Goal: Task Accomplishment & Management: Manage account settings

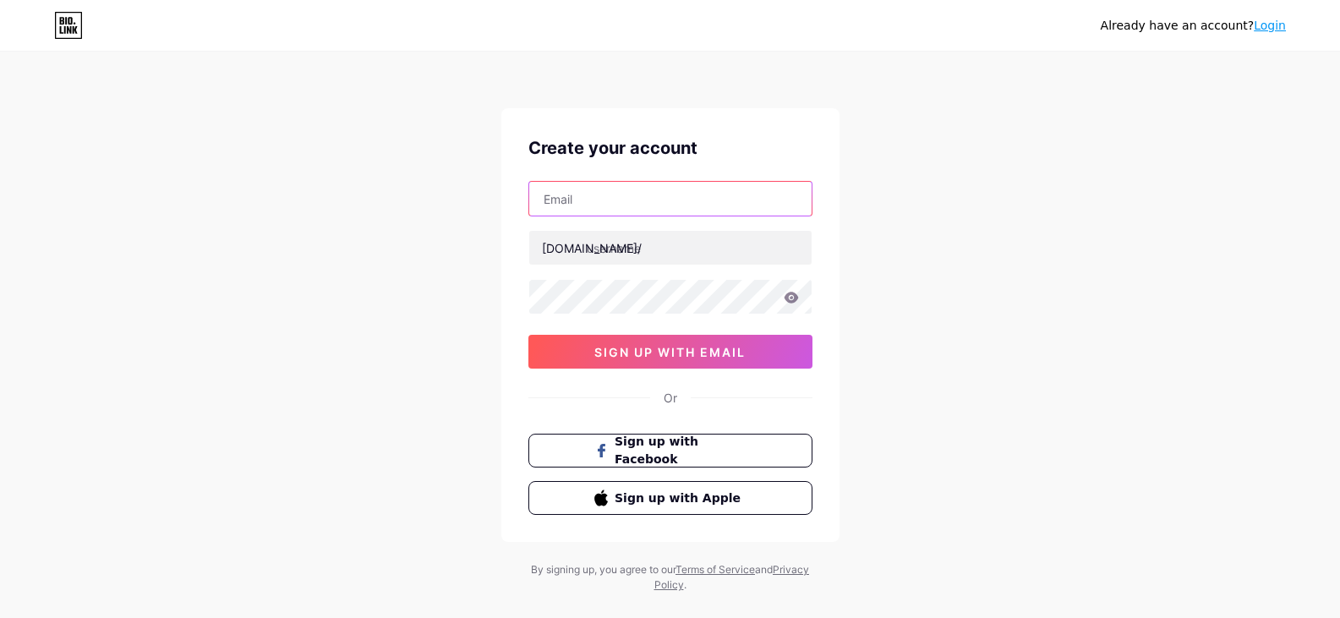
click at [640, 197] on input "text" at bounding box center [670, 199] width 282 height 34
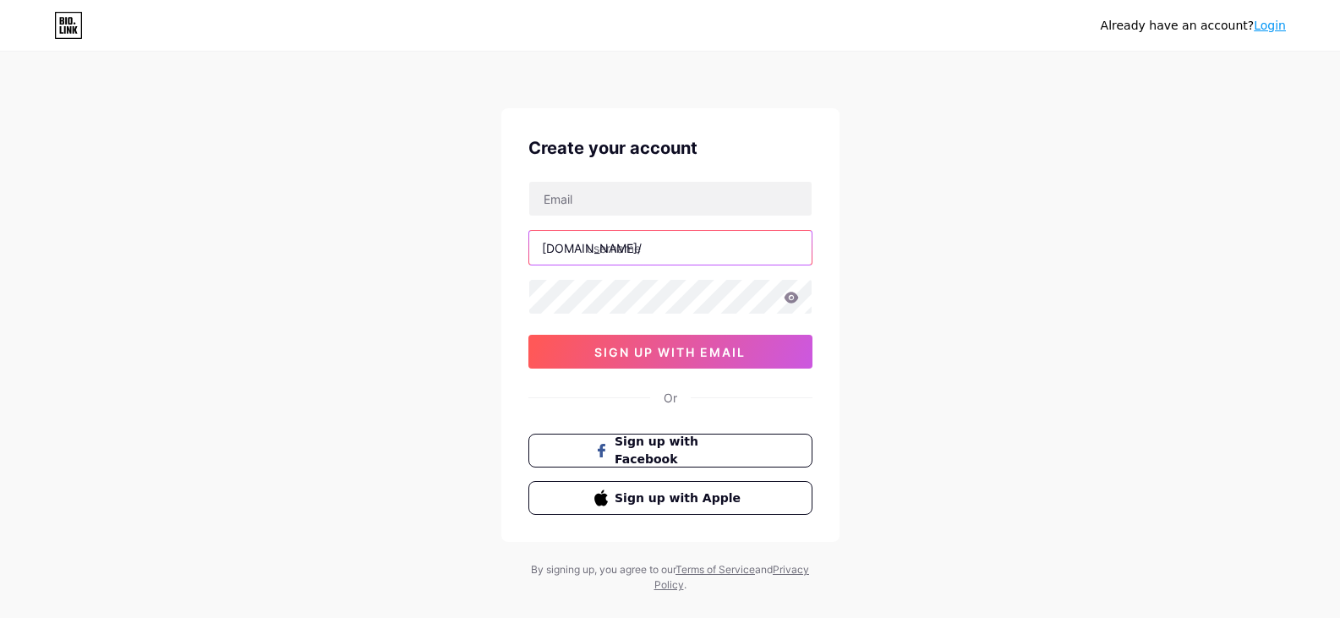
click at [613, 252] on input "text" at bounding box center [670, 248] width 282 height 34
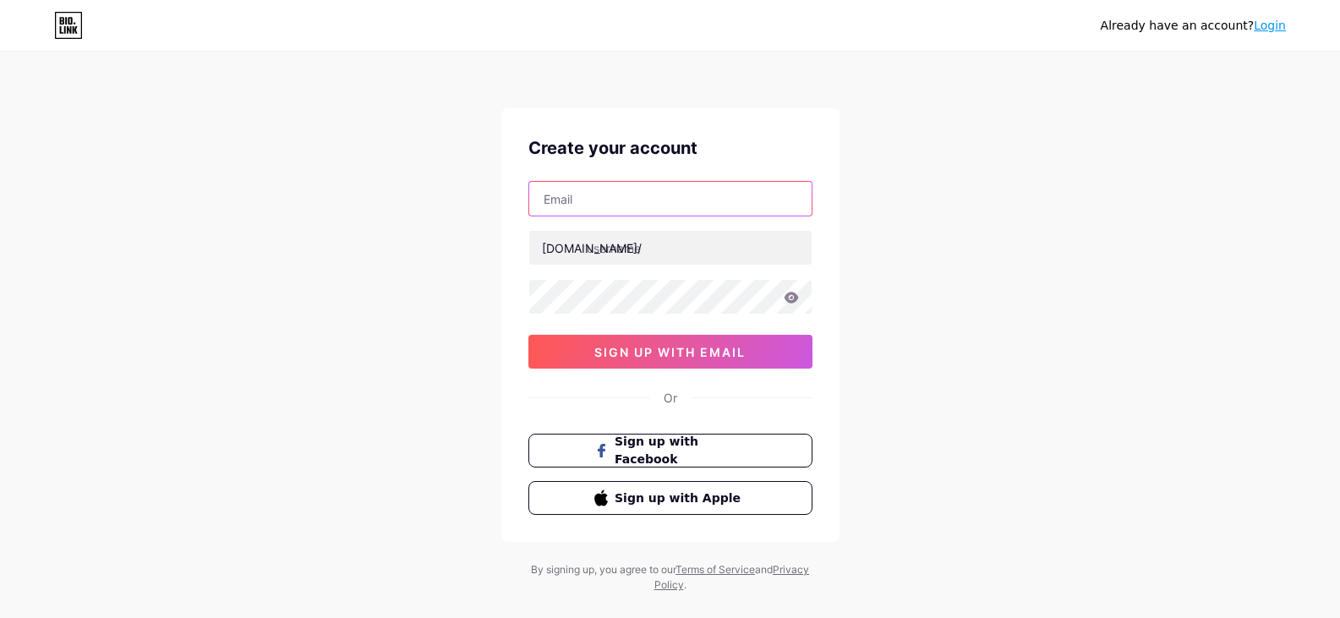
click at [606, 188] on input "text" at bounding box center [670, 199] width 282 height 34
click at [571, 202] on input "text" at bounding box center [670, 199] width 282 height 34
paste input "[EMAIL_ADDRESS][DOMAIN_NAME]"
type input "[EMAIL_ADDRESS][DOMAIN_NAME]"
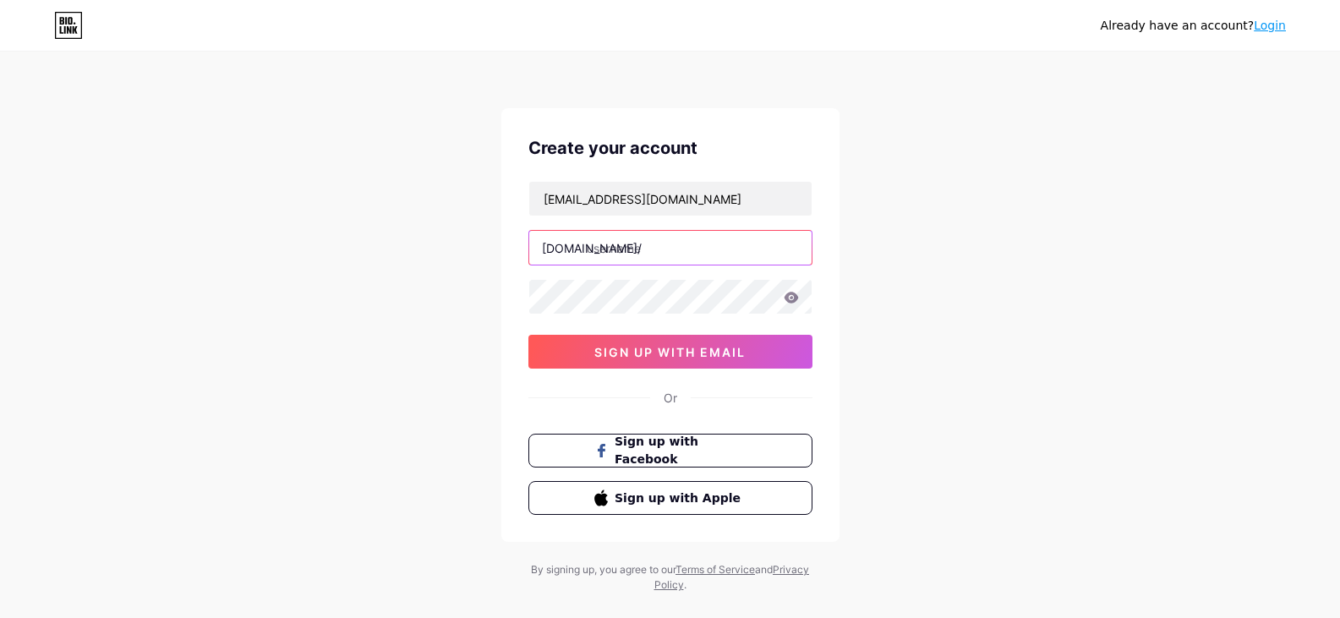
click at [597, 248] on input "text" at bounding box center [670, 248] width 282 height 34
paste input "ramafoundationrepair"
type input "ramafoundationrepair"
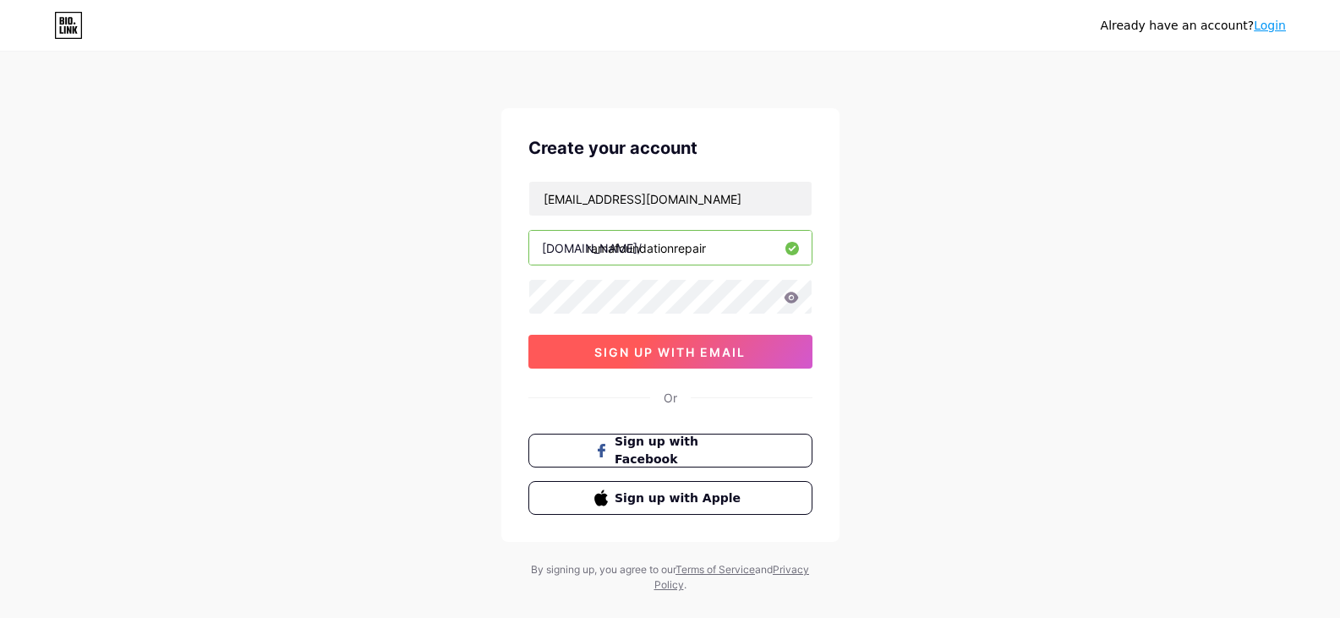
click at [645, 357] on span "sign up with email" at bounding box center [670, 352] width 151 height 14
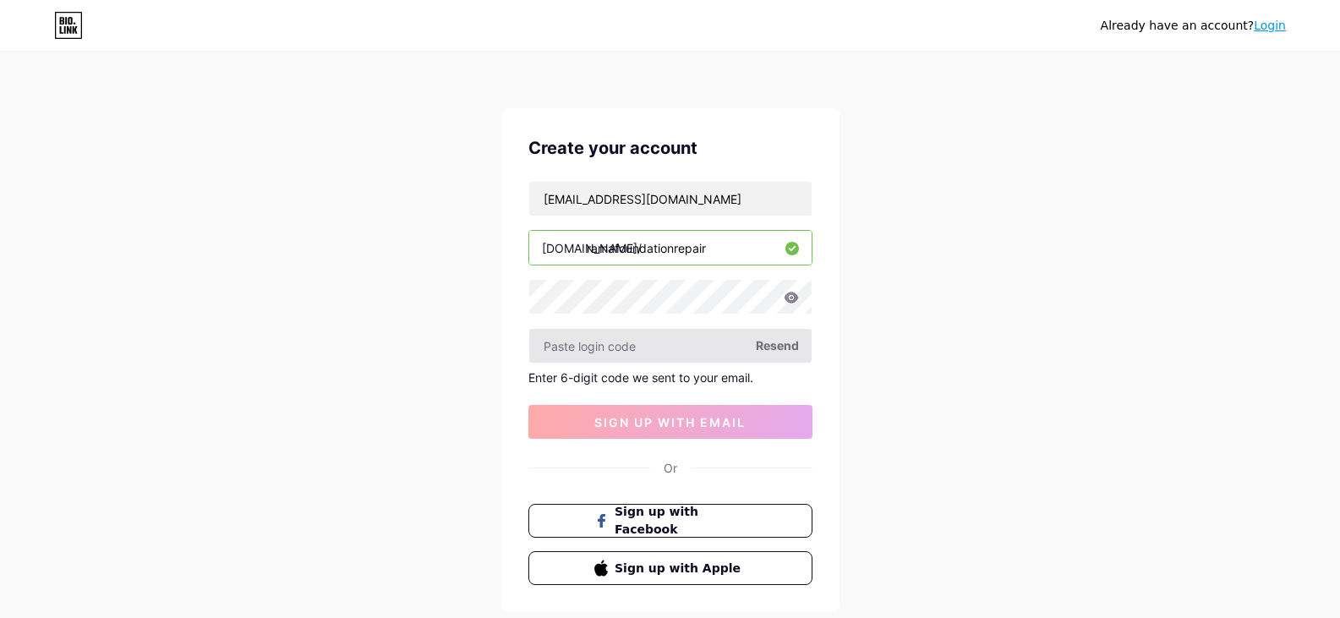
click at [610, 351] on input "text" at bounding box center [670, 346] width 282 height 34
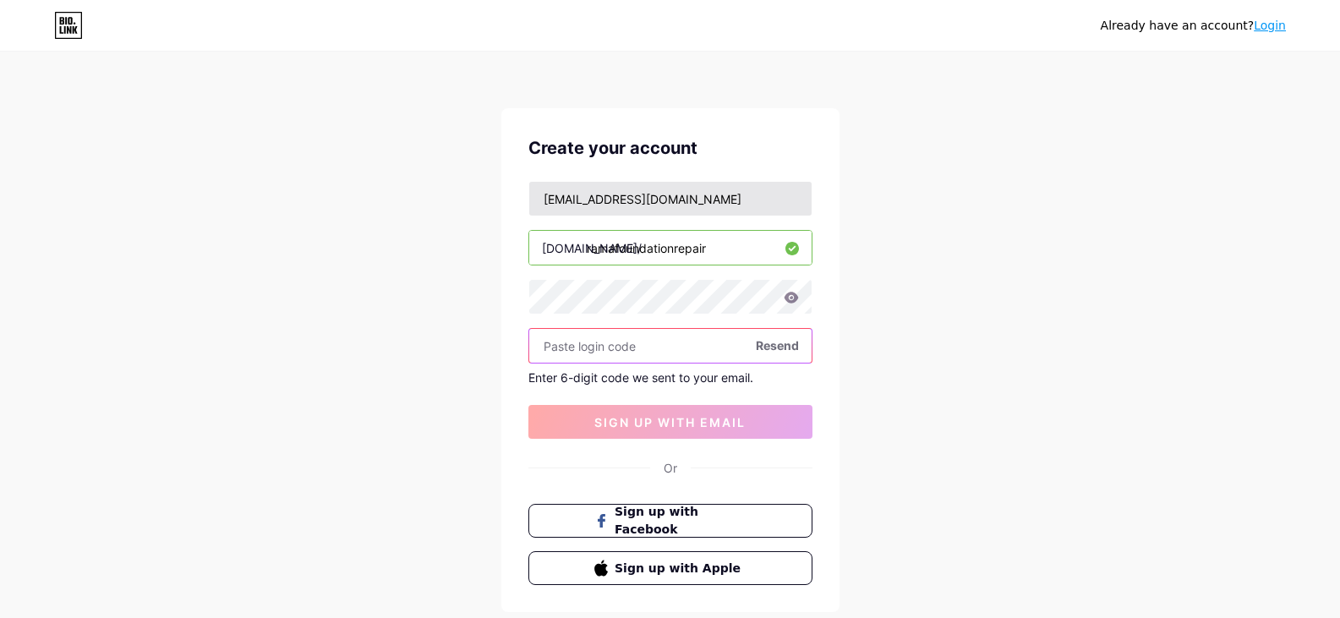
paste input "115448"
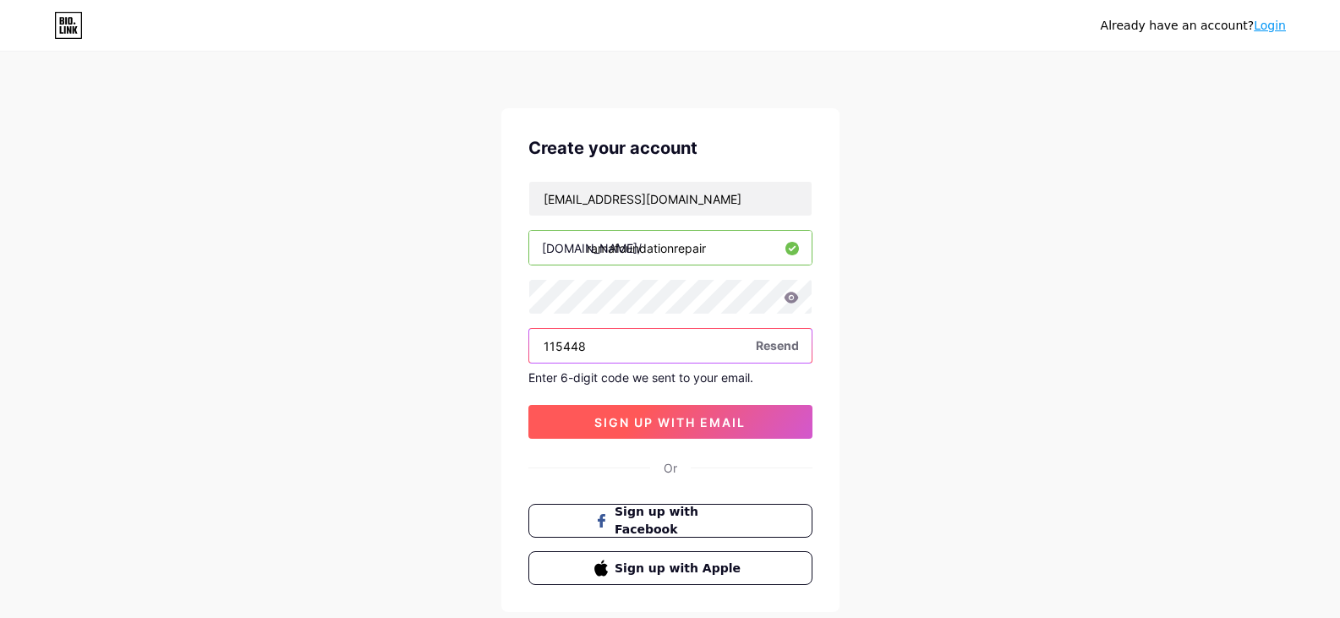
type input "115448"
click at [706, 415] on span "sign up with email" at bounding box center [670, 422] width 151 height 14
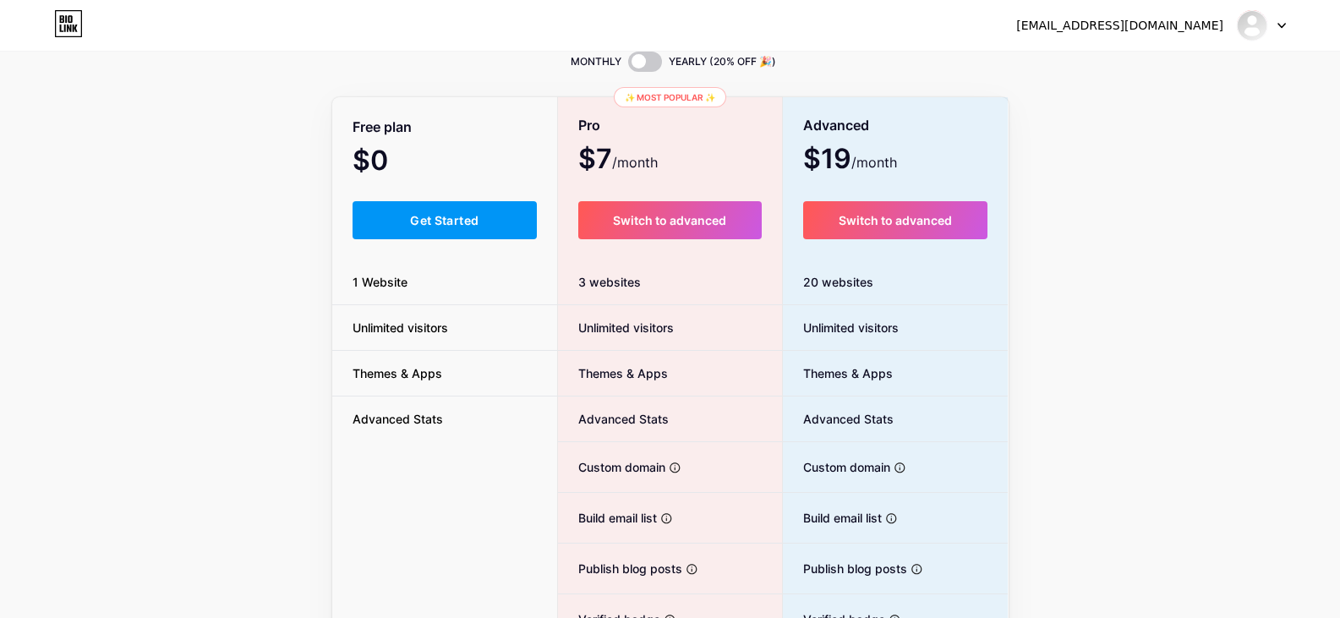
scroll to position [212, 0]
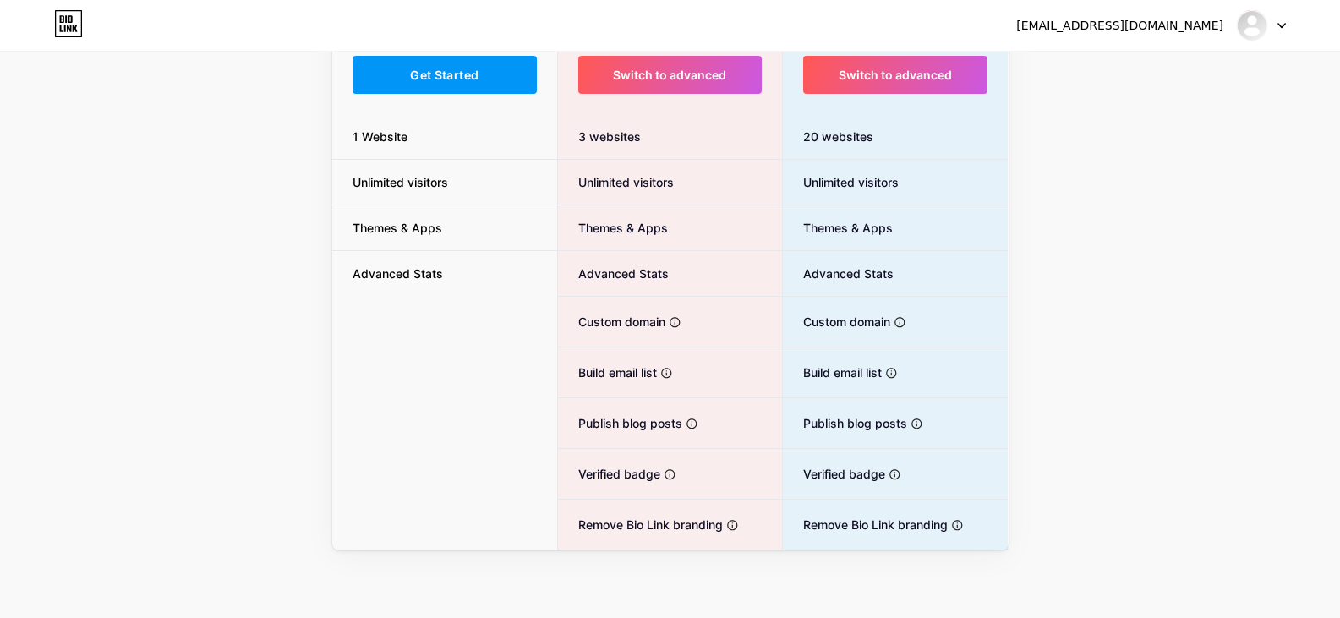
click at [1273, 22] on div at bounding box center [1261, 25] width 49 height 30
click at [1165, 79] on link "Dashboard" at bounding box center [1181, 70] width 210 height 46
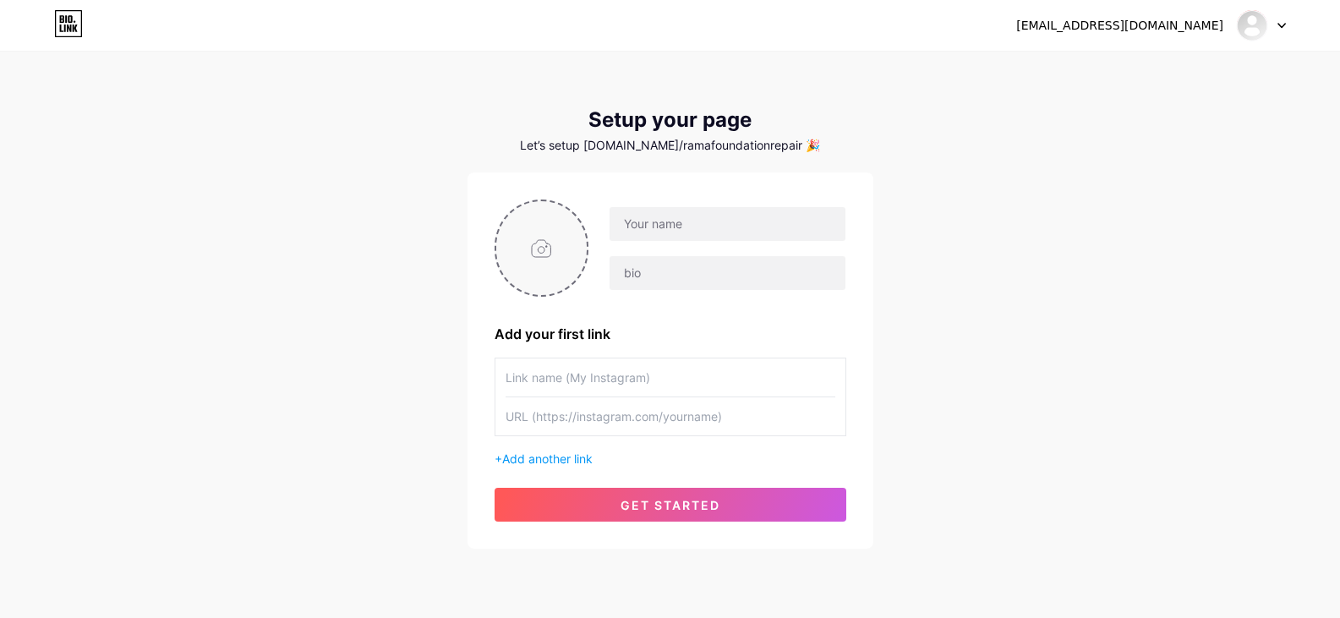
click at [547, 242] on input "file" at bounding box center [541, 248] width 91 height 94
type input "C:\fakepath\Screenshot [DATE] 115844.png"
drag, startPoint x: 682, startPoint y: 225, endPoint x: 694, endPoint y: 230, distance: 12.9
click at [682, 225] on input "text" at bounding box center [727, 224] width 235 height 34
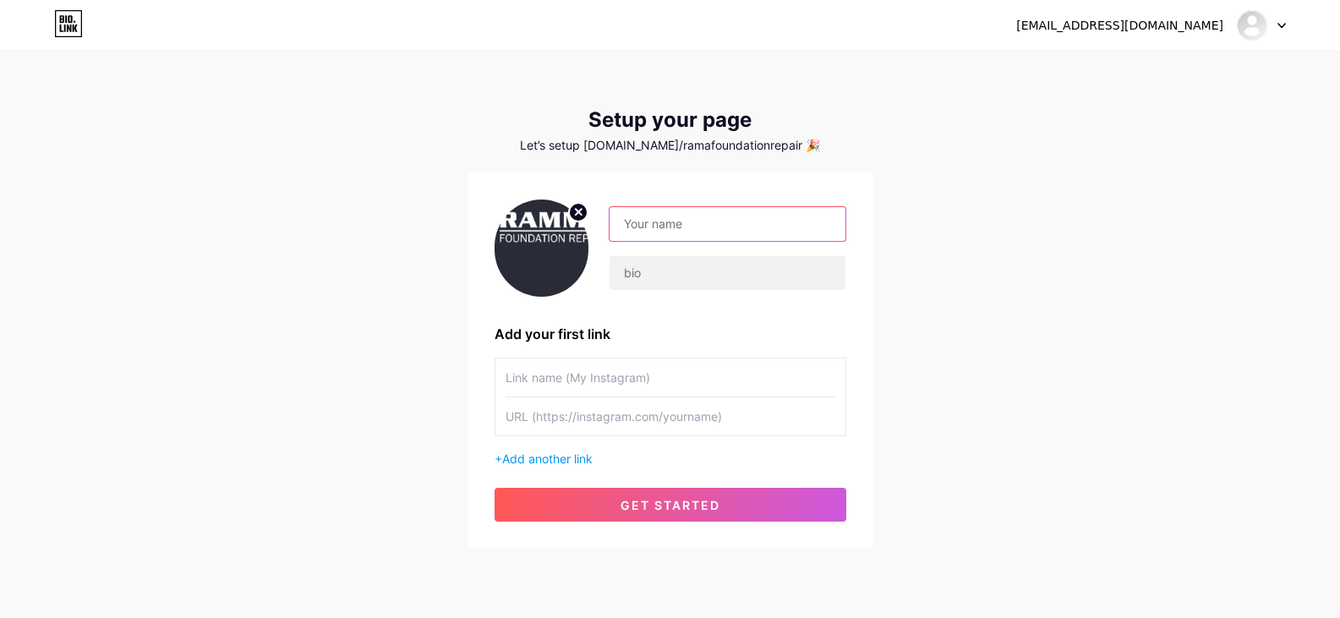
paste input "Ramma Foundation Repair"
type input "Ramma Foundation Repair"
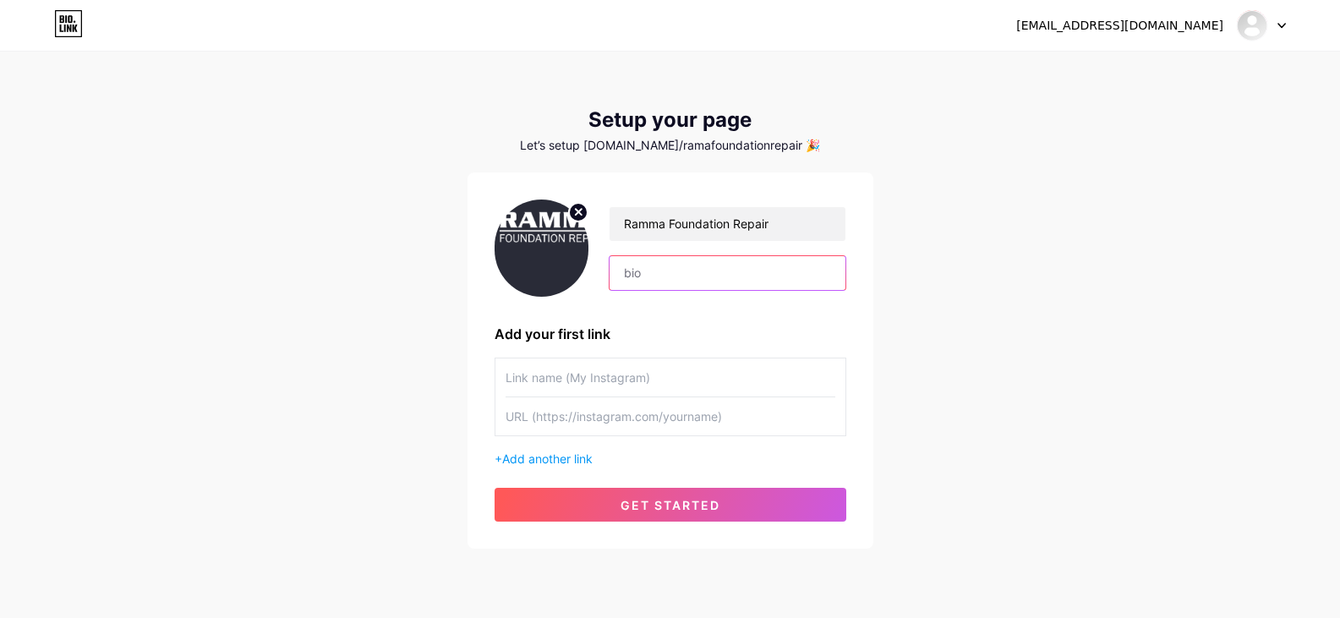
click at [707, 274] on input "text" at bounding box center [727, 273] width 235 height 34
click at [704, 277] on input "text" at bounding box center [727, 273] width 235 height 34
paste input "Upgrade your driveway with durable Rubber Paving in [GEOGRAPHIC_DATA]. Ramma Fo…"
type input "Upgrade your driveway with durable Rubber Paving in [GEOGRAPHIC_DATA]. Ramma Fo…"
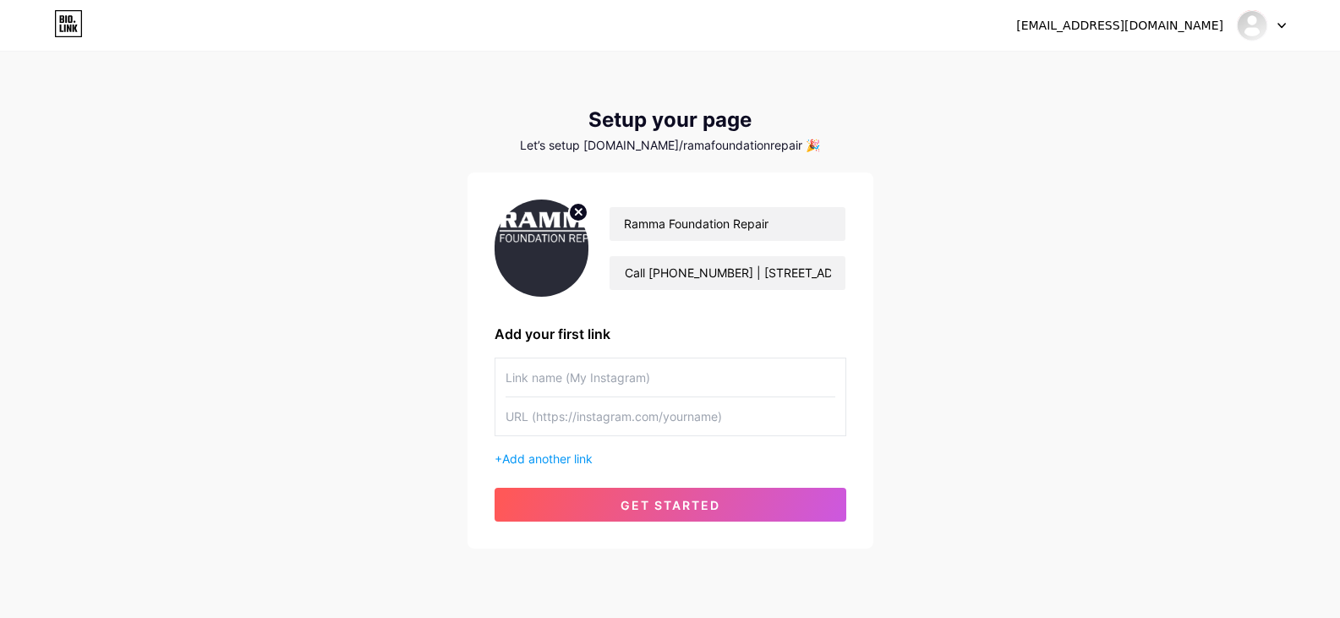
click at [652, 372] on input "text" at bounding box center [671, 378] width 330 height 38
click at [570, 453] on span "Add another link" at bounding box center [547, 459] width 90 height 14
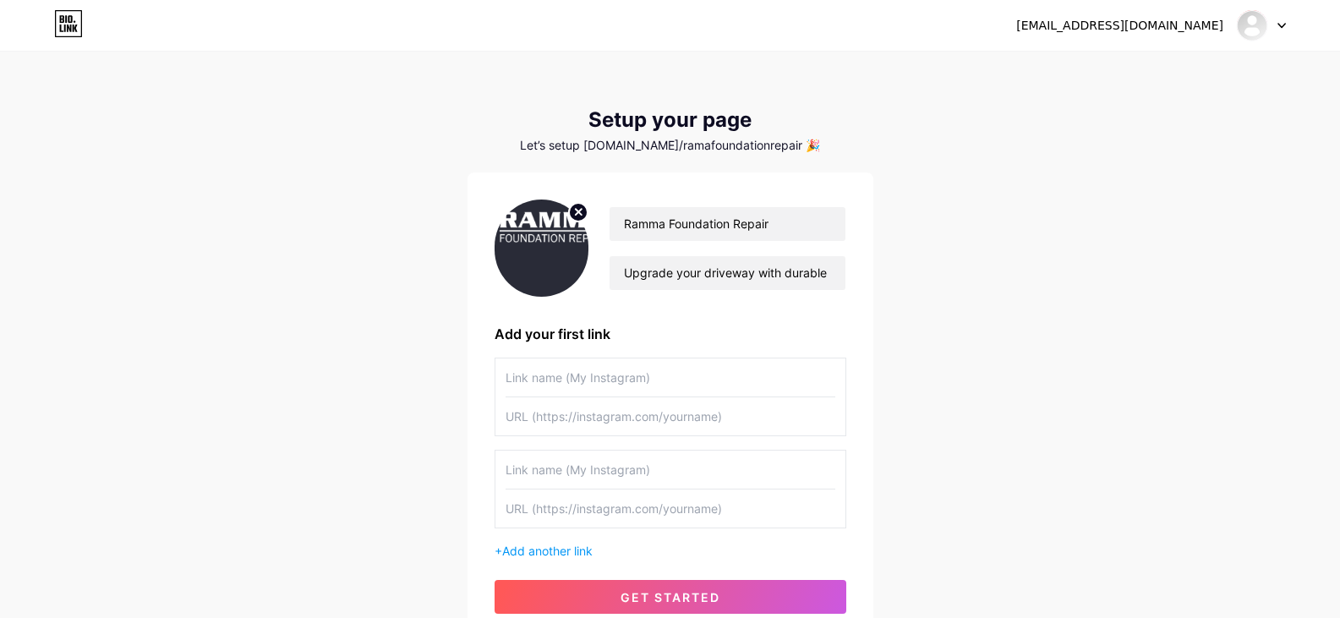
click at [649, 373] on input "text" at bounding box center [671, 378] width 330 height 38
click at [596, 413] on input "text" at bounding box center [671, 416] width 330 height 38
paste input "[URL][DOMAIN_NAME]"
type input "[URL][DOMAIN_NAME]"
click at [647, 373] on input "text" at bounding box center [671, 378] width 330 height 38
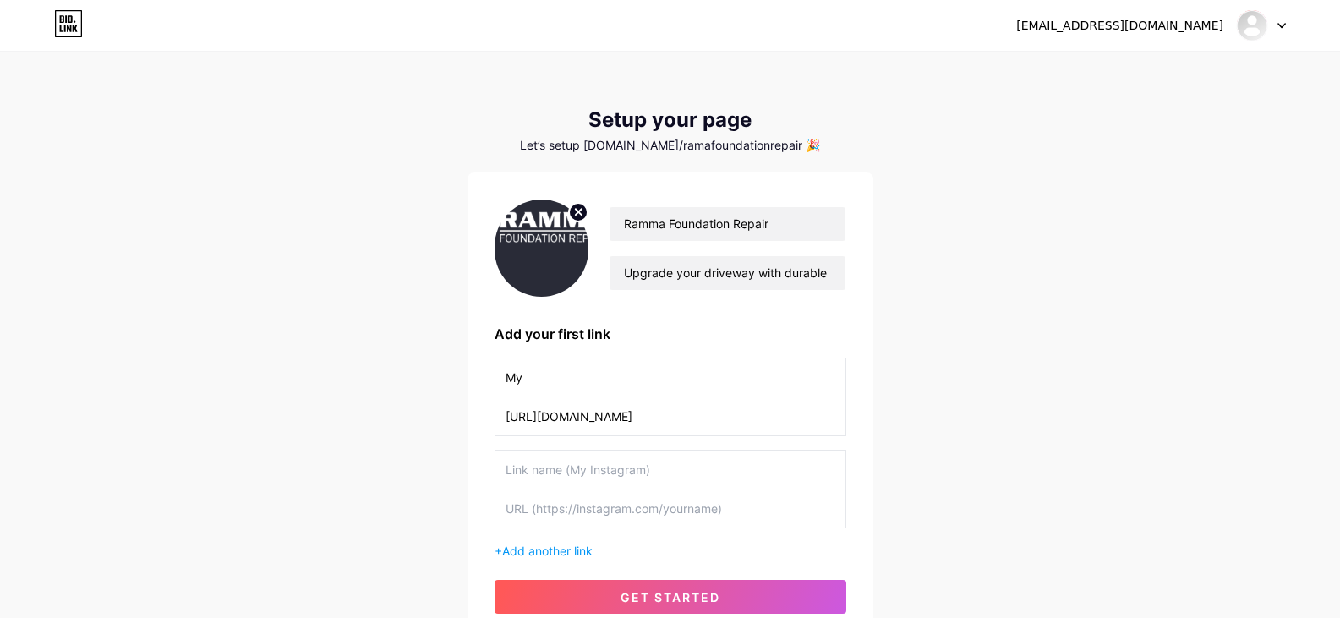
type input "M"
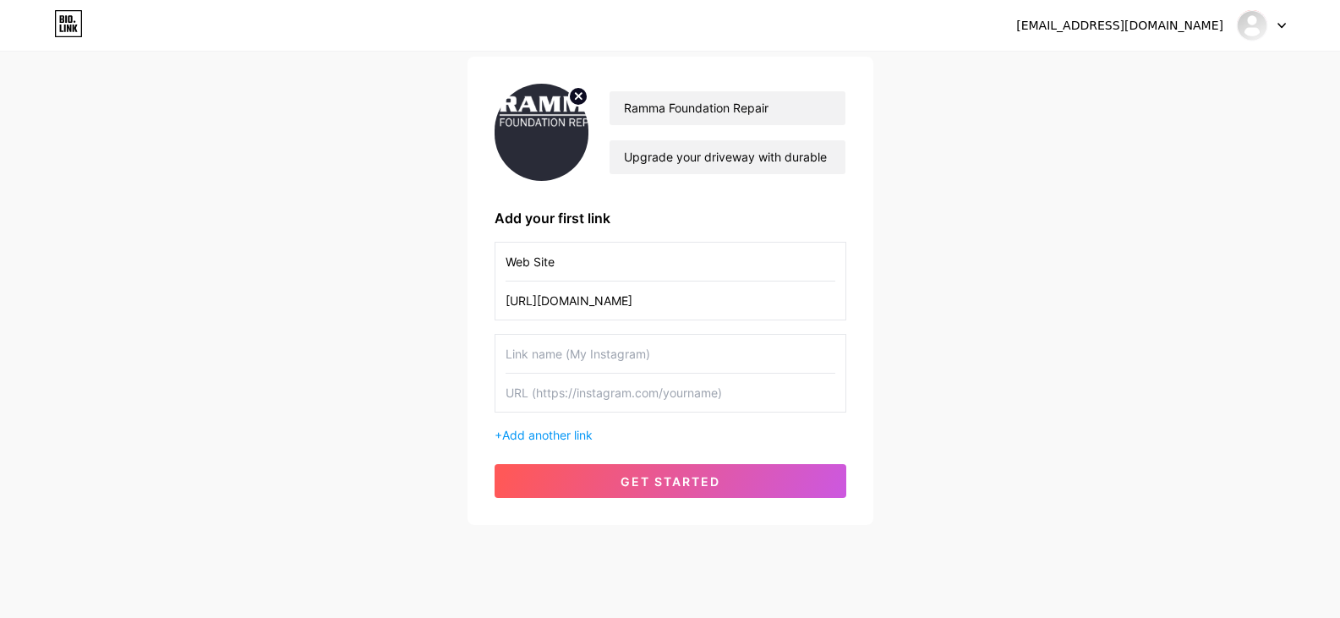
scroll to position [145, 0]
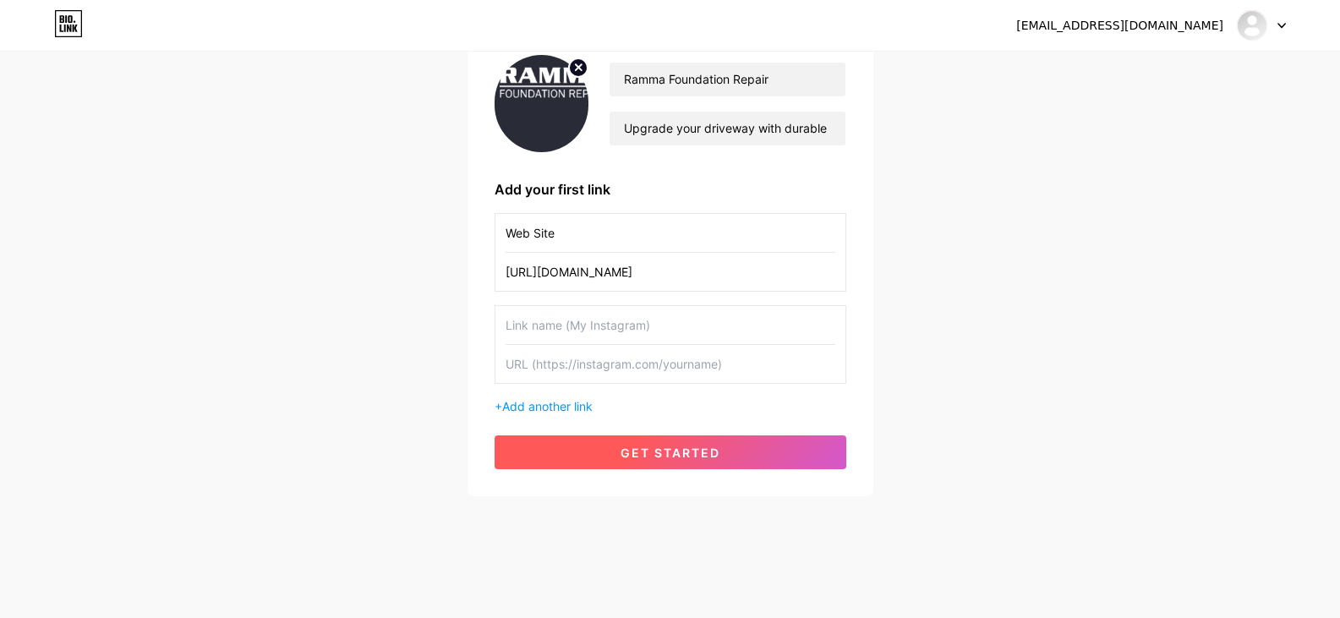
type input "Web Site"
click at [708, 451] on span "get started" at bounding box center [671, 453] width 100 height 14
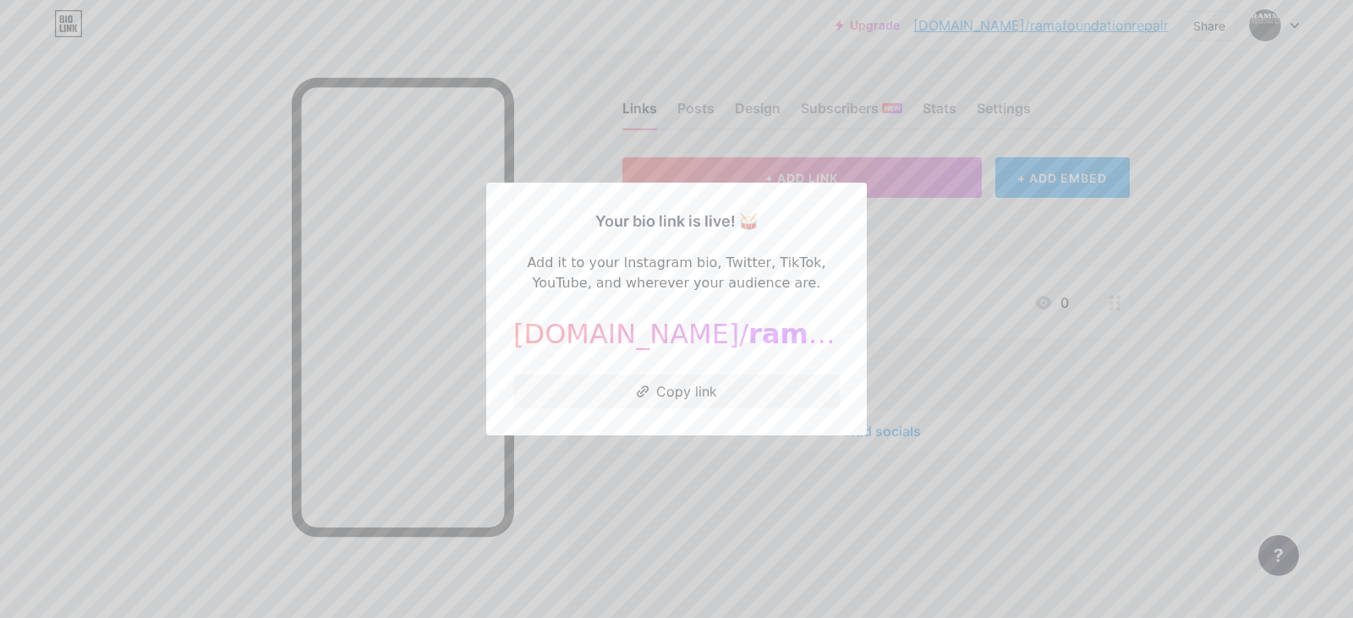
click at [708, 492] on div at bounding box center [676, 309] width 1353 height 618
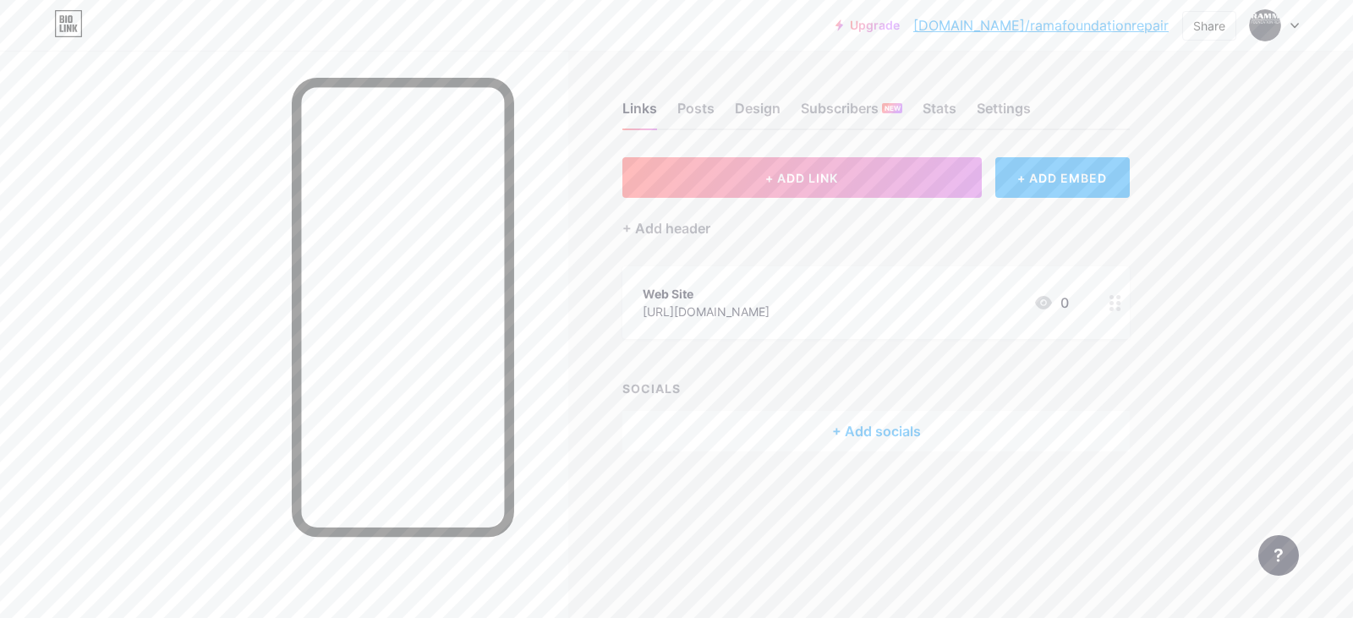
click at [695, 285] on div "Web Site" at bounding box center [706, 294] width 127 height 18
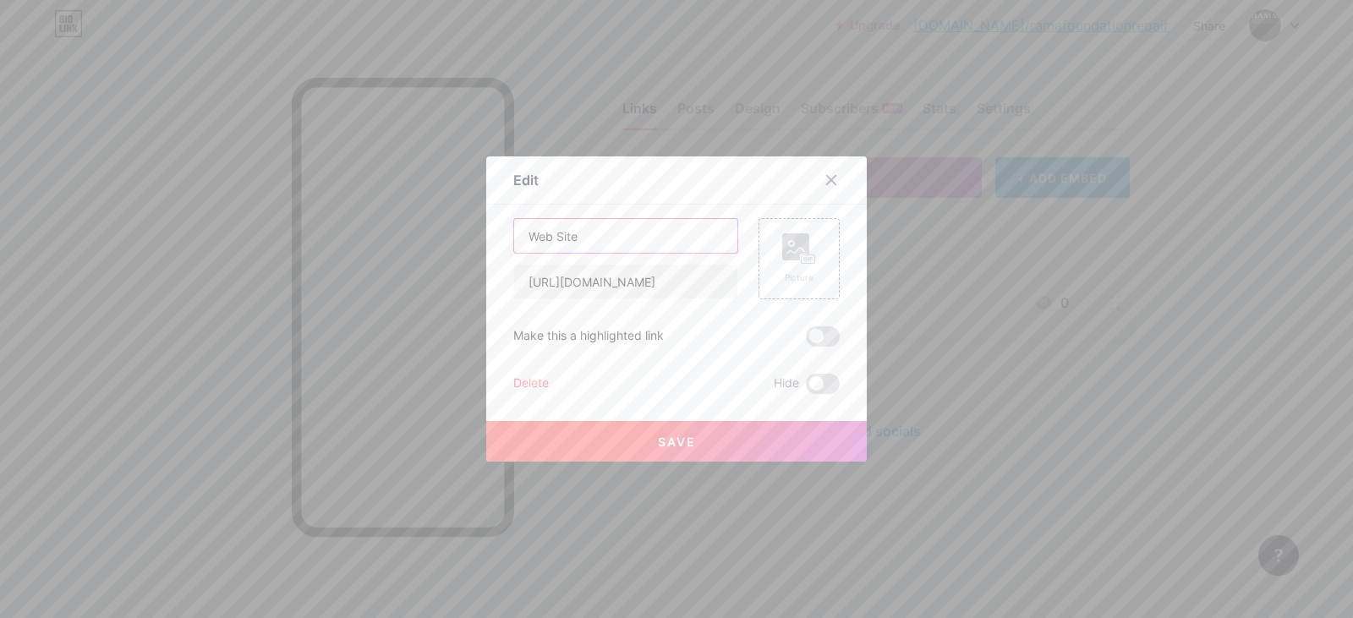
click at [602, 234] on input "Web Site" at bounding box center [625, 236] width 223 height 34
type input "W"
paste input "Rubber Paving"
type input "Rubber Paving"
click at [703, 438] on button "Save" at bounding box center [676, 441] width 381 height 41
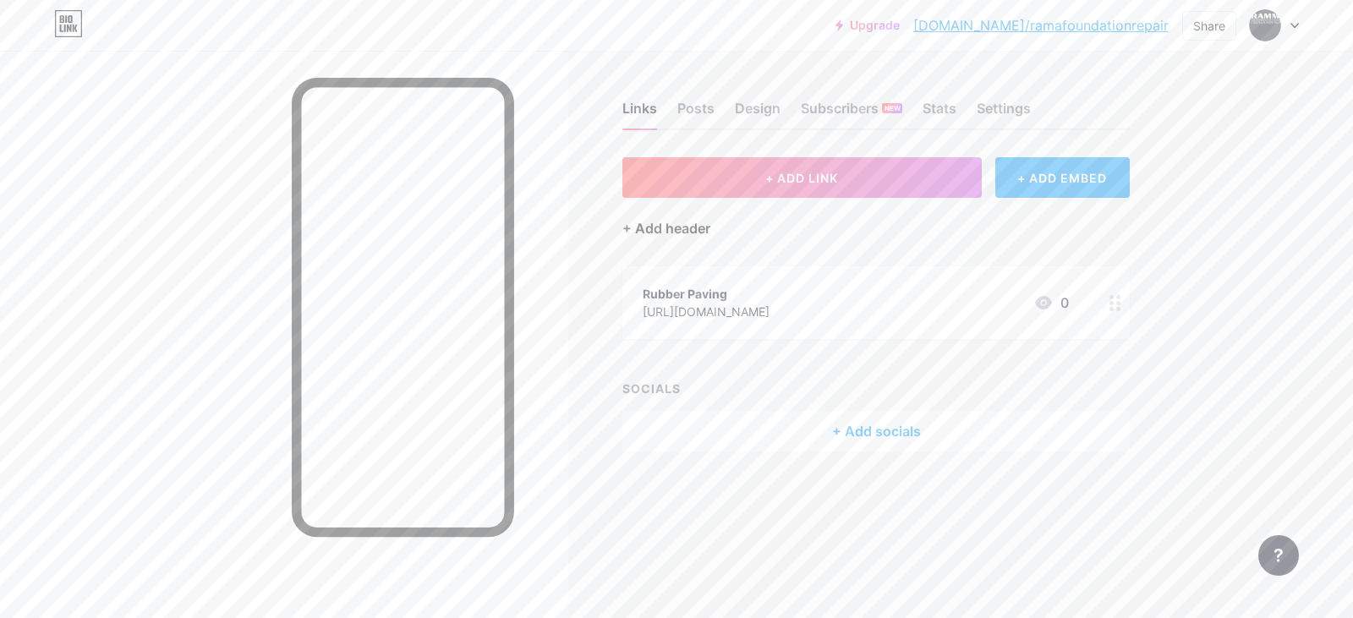
click at [671, 227] on div "+ Add header" at bounding box center [666, 228] width 88 height 20
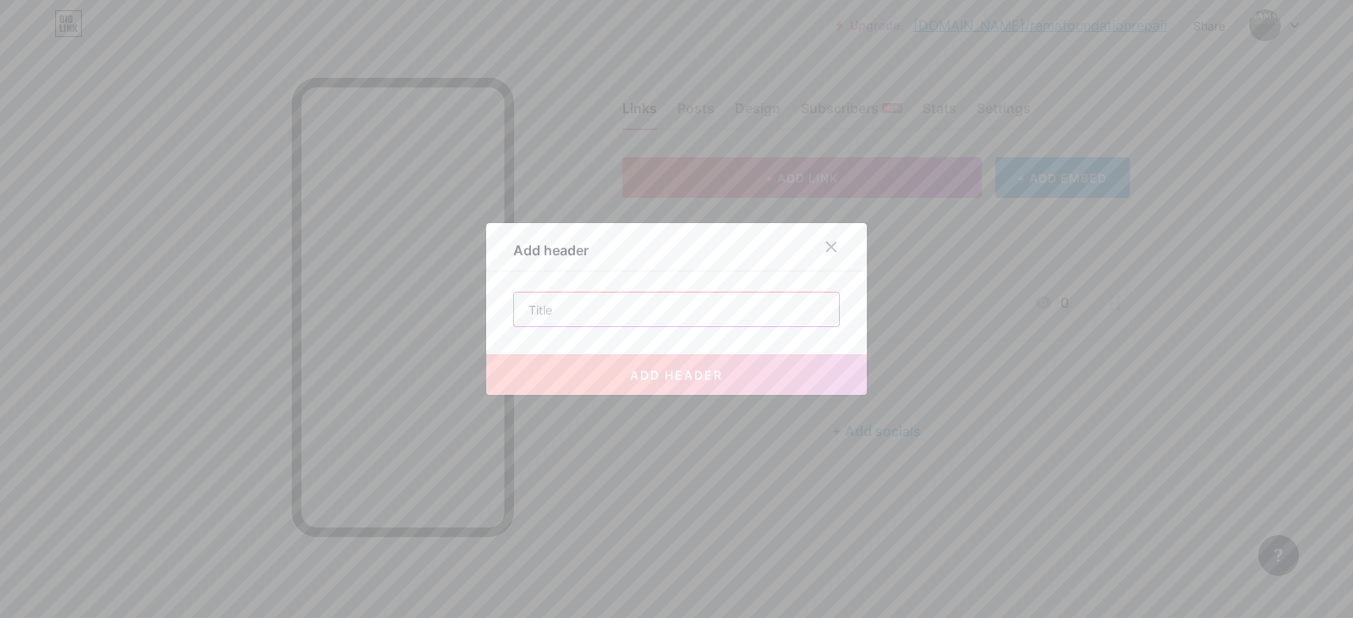
click at [585, 309] on input "text" at bounding box center [676, 310] width 325 height 34
paste input "Rubber Paving"
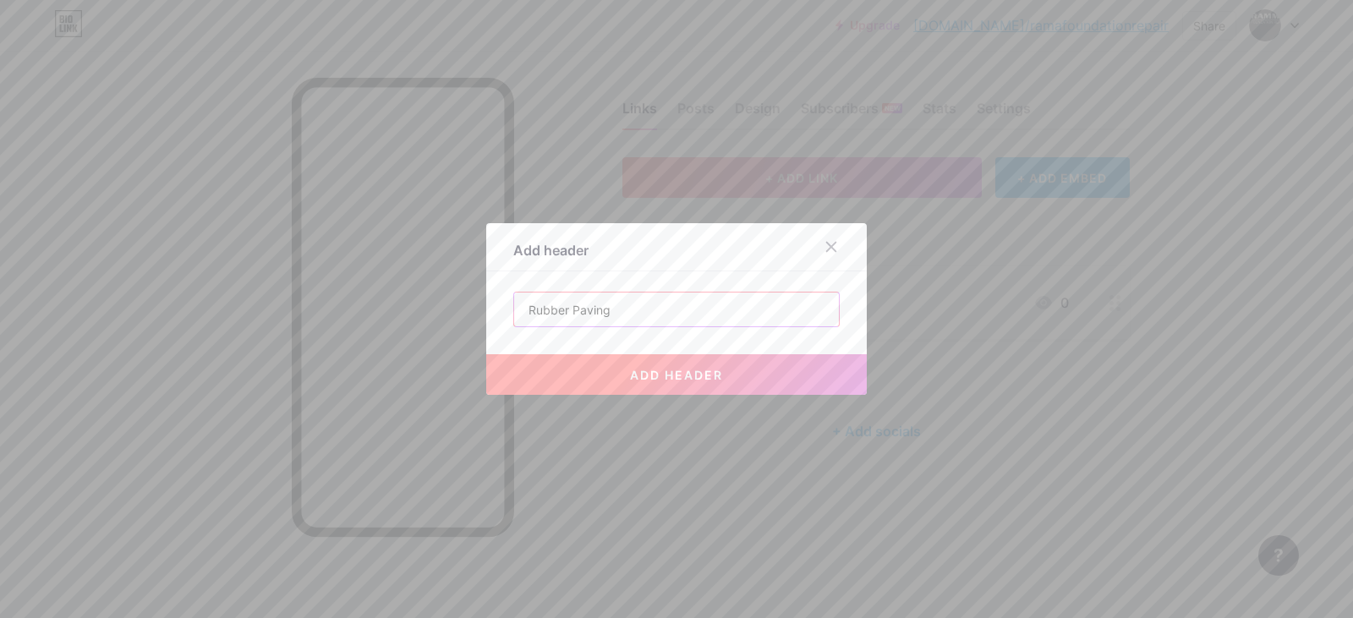
type input "Rubber Paving"
click at [683, 368] on span "add header" at bounding box center [676, 375] width 93 height 14
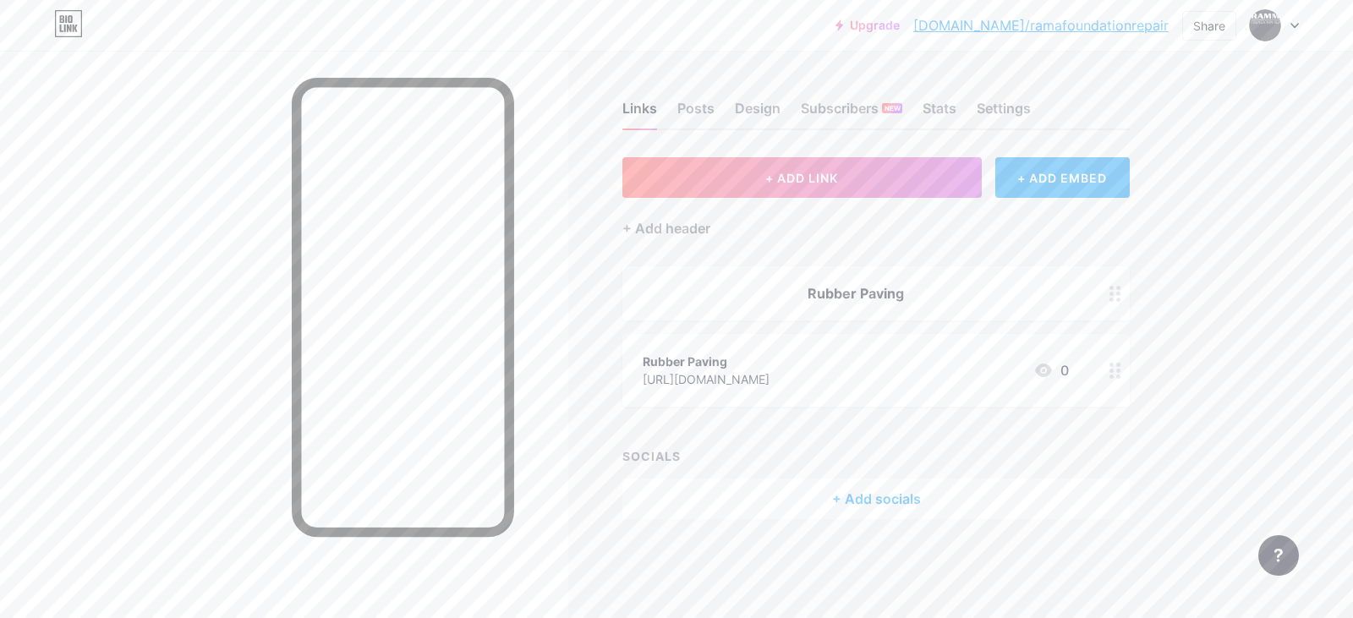
drag, startPoint x: 934, startPoint y: 307, endPoint x: 1028, endPoint y: 463, distance: 182.9
click at [1028, 464] on div "SOCIALS + Add socials" at bounding box center [875, 483] width 507 height 72
click at [944, 293] on div "Rubber Paving" at bounding box center [856, 293] width 426 height 20
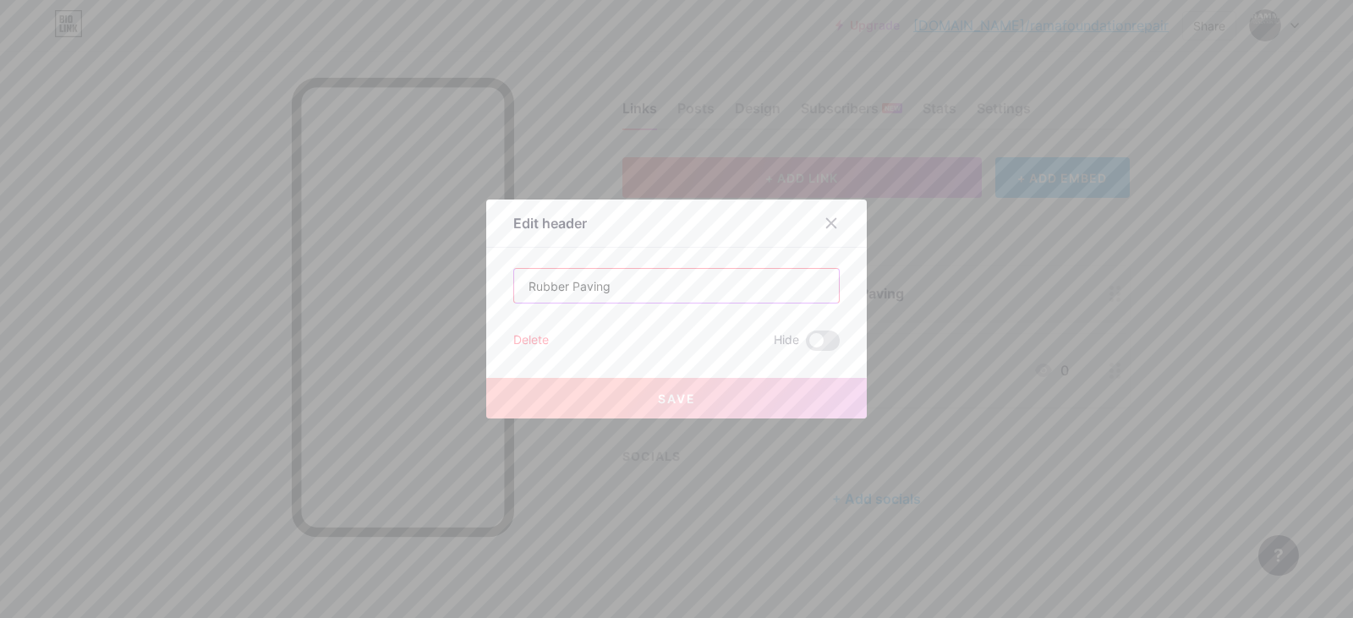
click at [645, 281] on input "Rubber Paving" at bounding box center [676, 286] width 325 height 34
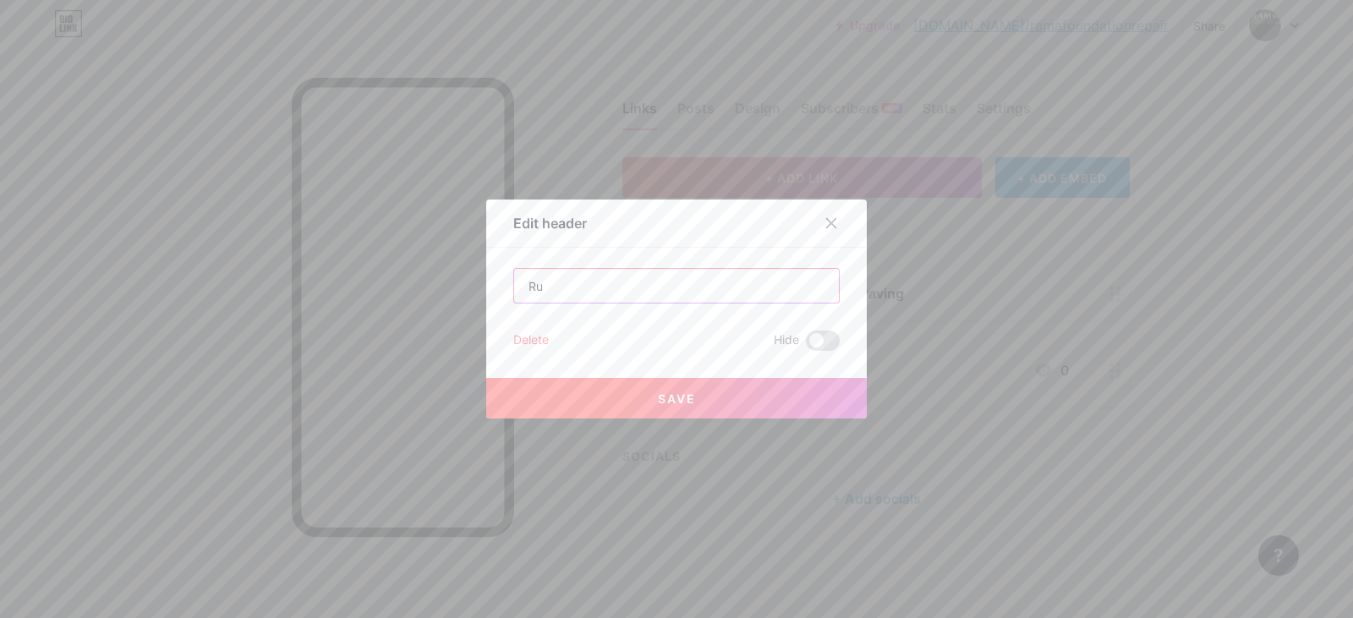
type input "R"
paste input "Discover the Future of Paving with Ramma Foundation Repair: The Rubber Paving Re"
click at [817, 287] on input "Discover the Future of Paving with Ramma Foundation Repair: The Rubber Paving Re" at bounding box center [676, 286] width 325 height 34
type input "D"
paste input "Discover the Future of Paving with Rubber Paving by [PERSON_NAME]"
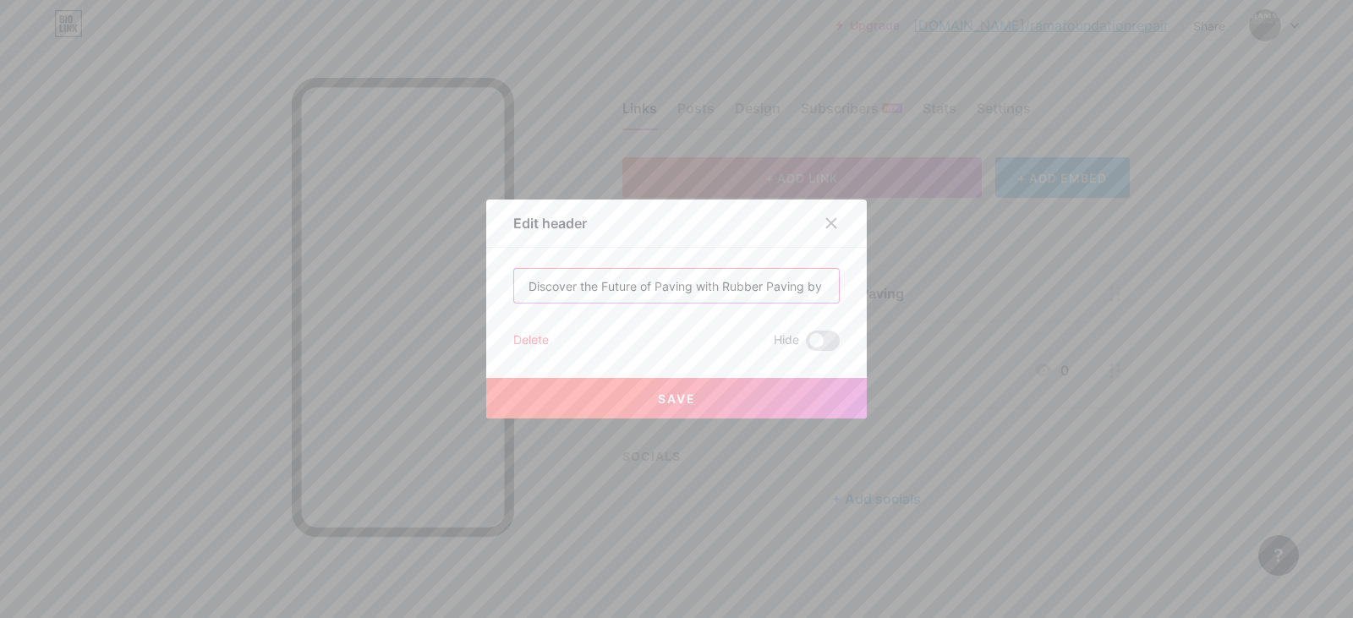
scroll to position [0, 42]
type input "Discover the Future of Paving with Rubber Paving by [PERSON_NAME]"
click at [659, 392] on span "Save" at bounding box center [677, 399] width 38 height 14
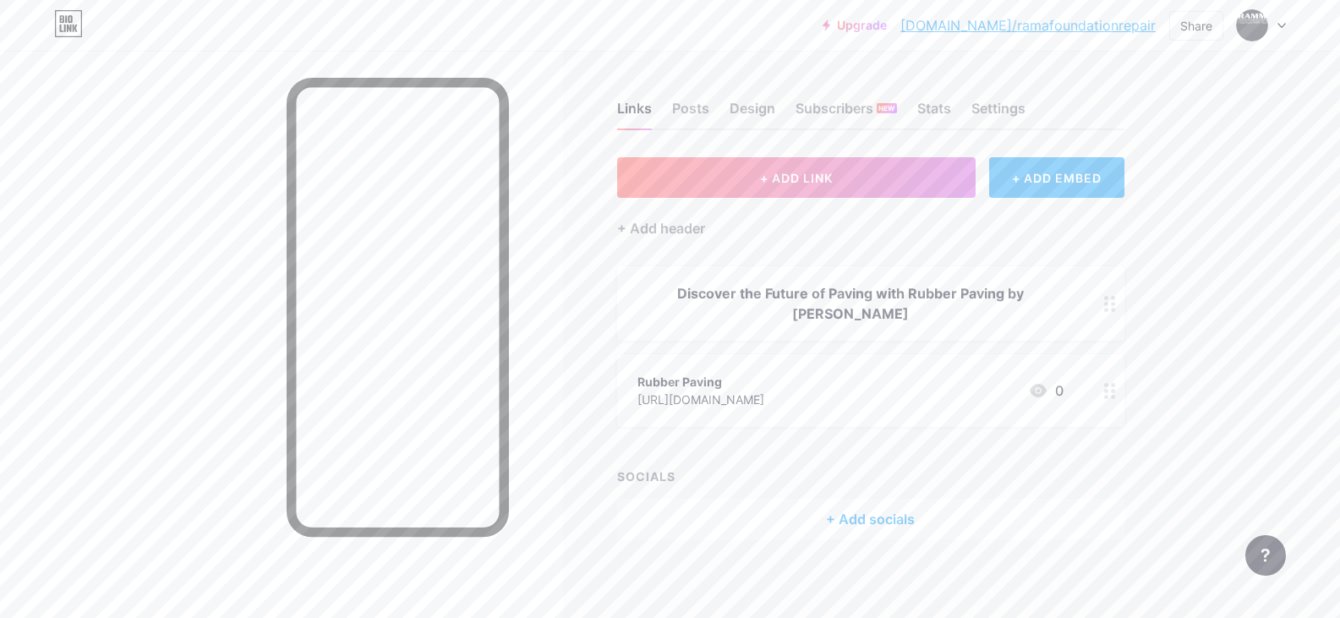
click at [871, 524] on div "+ Add socials" at bounding box center [870, 519] width 507 height 41
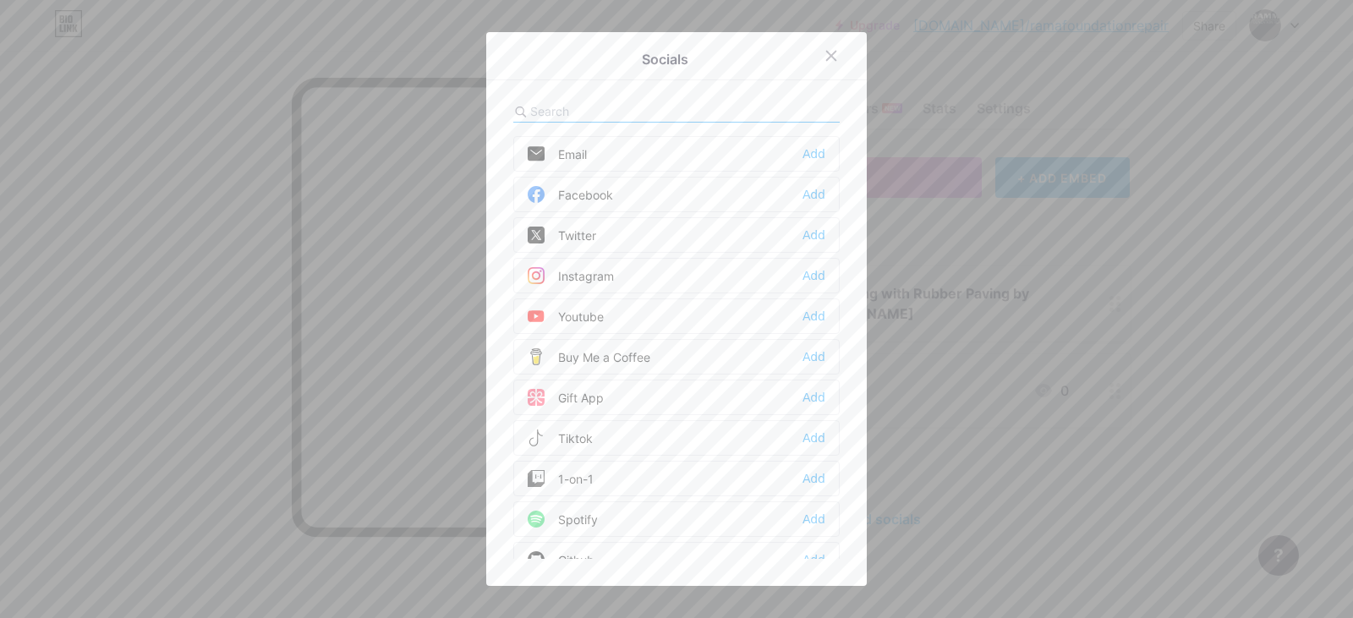
click at [785, 194] on div "Facebook Add" at bounding box center [676, 195] width 326 height 36
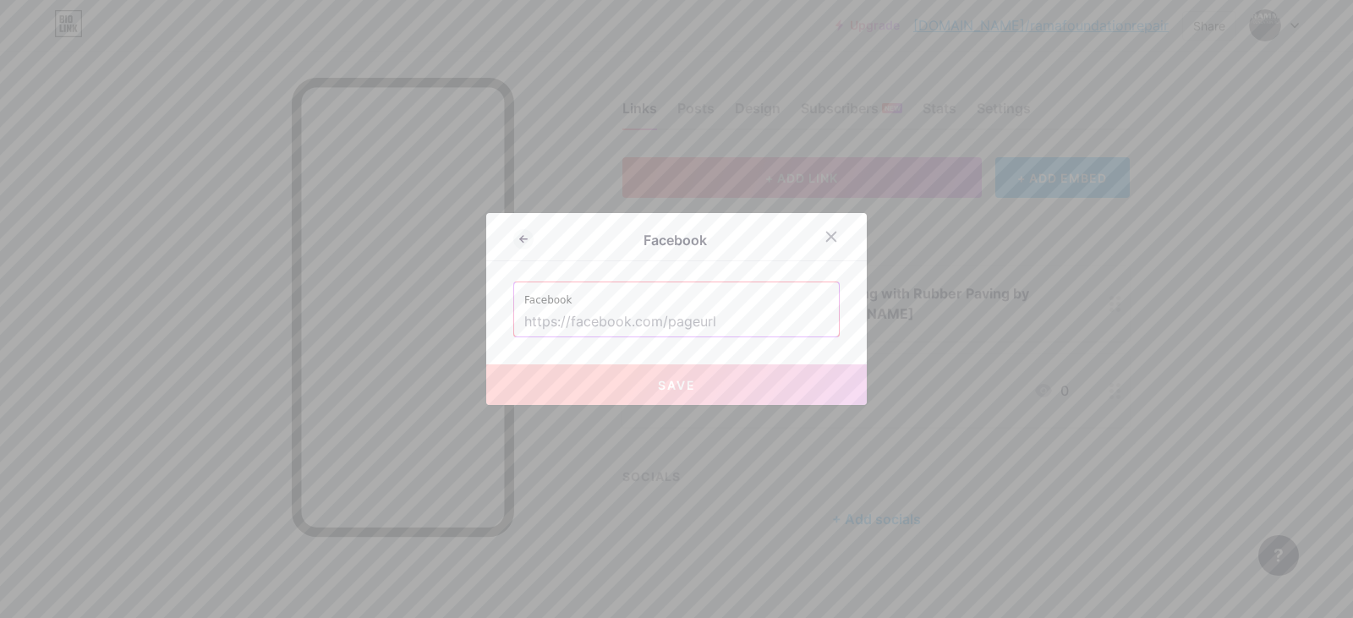
click at [632, 327] on input "text" at bounding box center [676, 322] width 304 height 29
paste input "[URL][DOMAIN_NAME]"
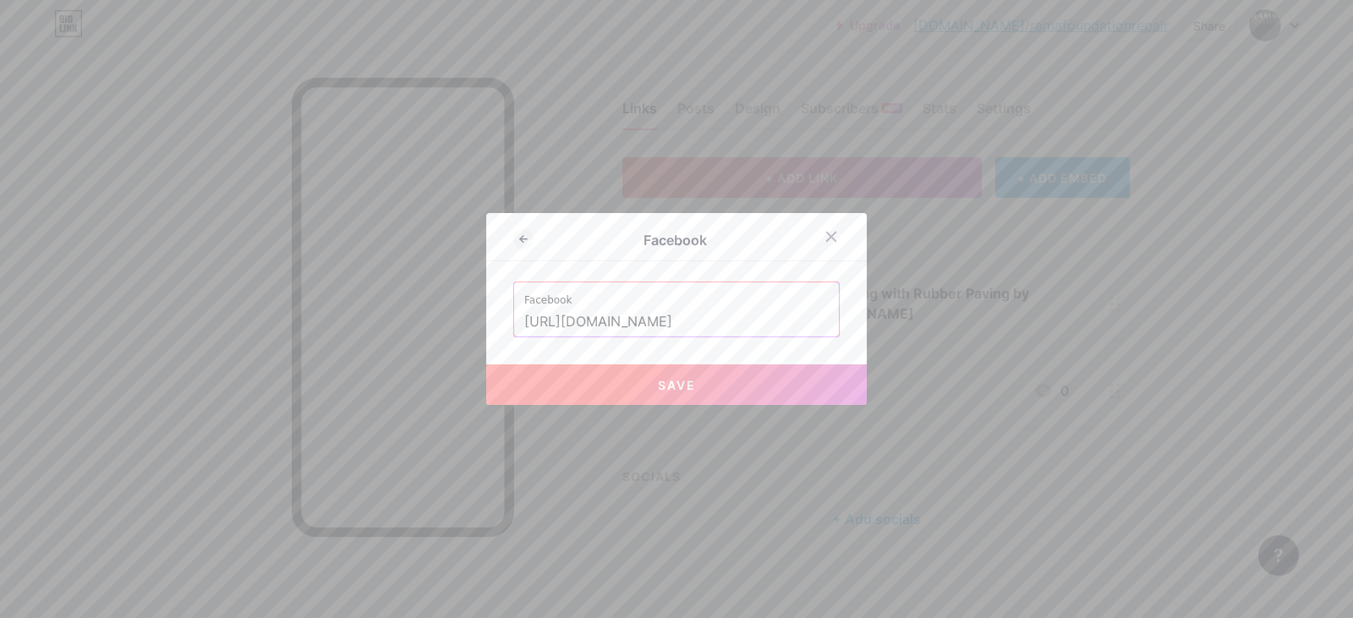
scroll to position [0, 27]
type input "[URL][DOMAIN_NAME]"
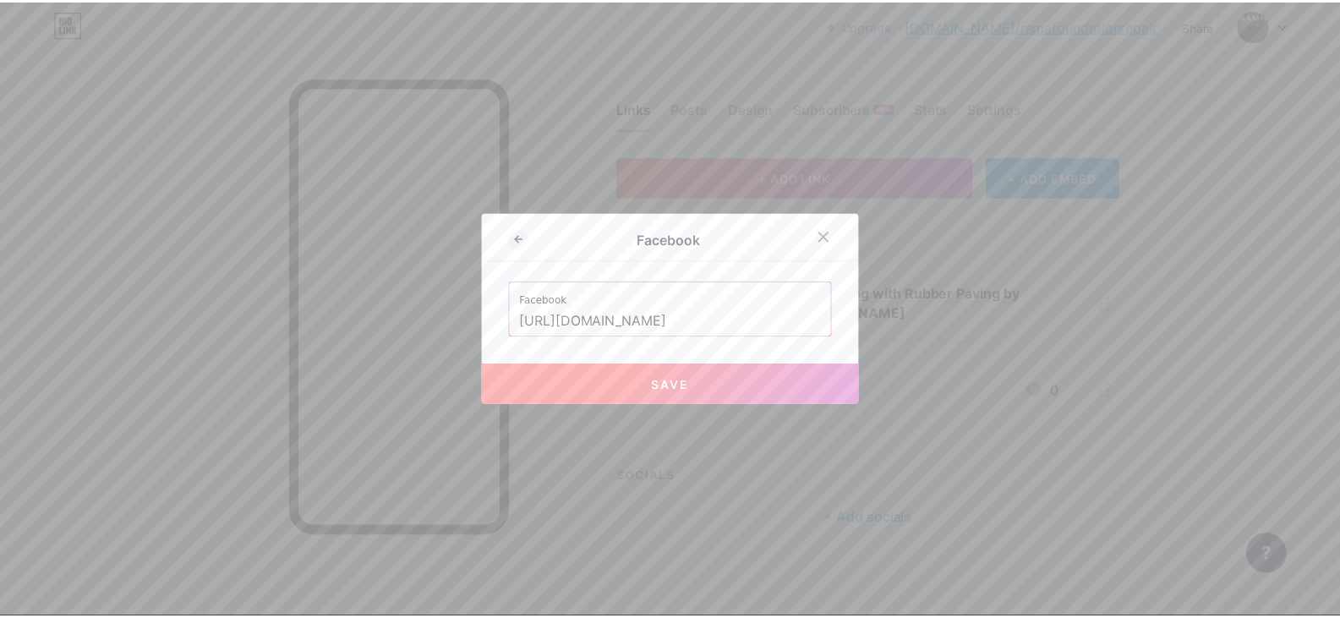
scroll to position [0, 0]
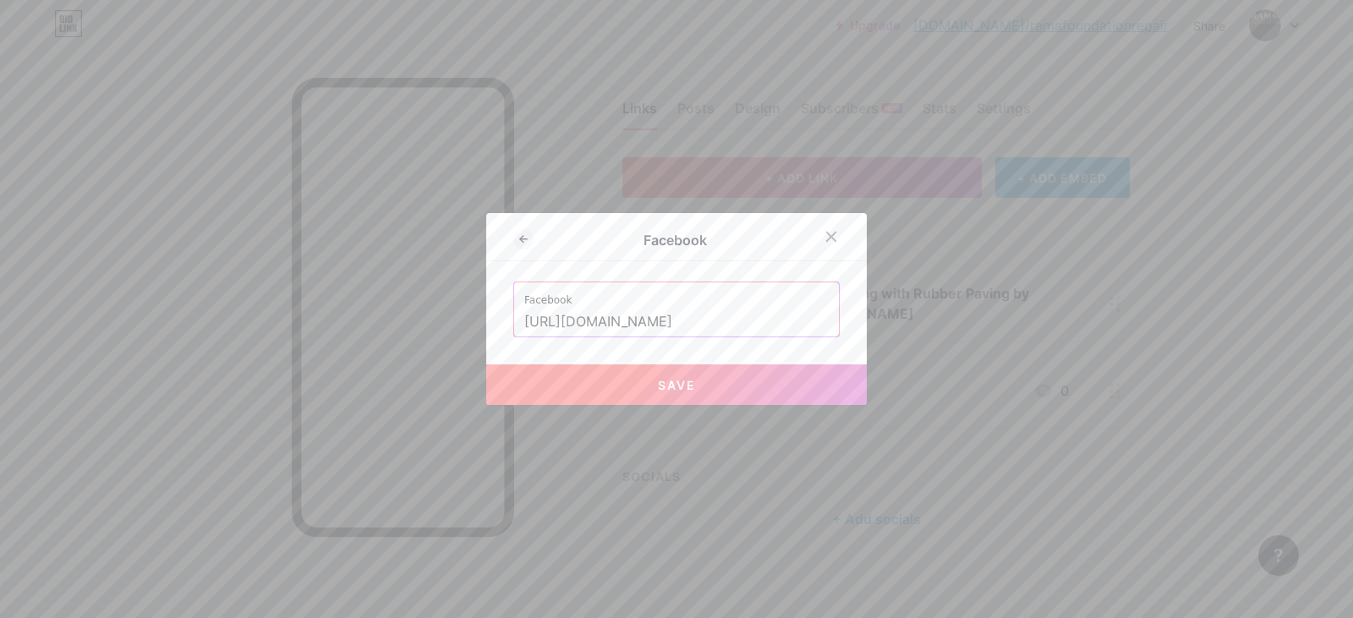
click at [673, 388] on span "Save" at bounding box center [677, 385] width 38 height 14
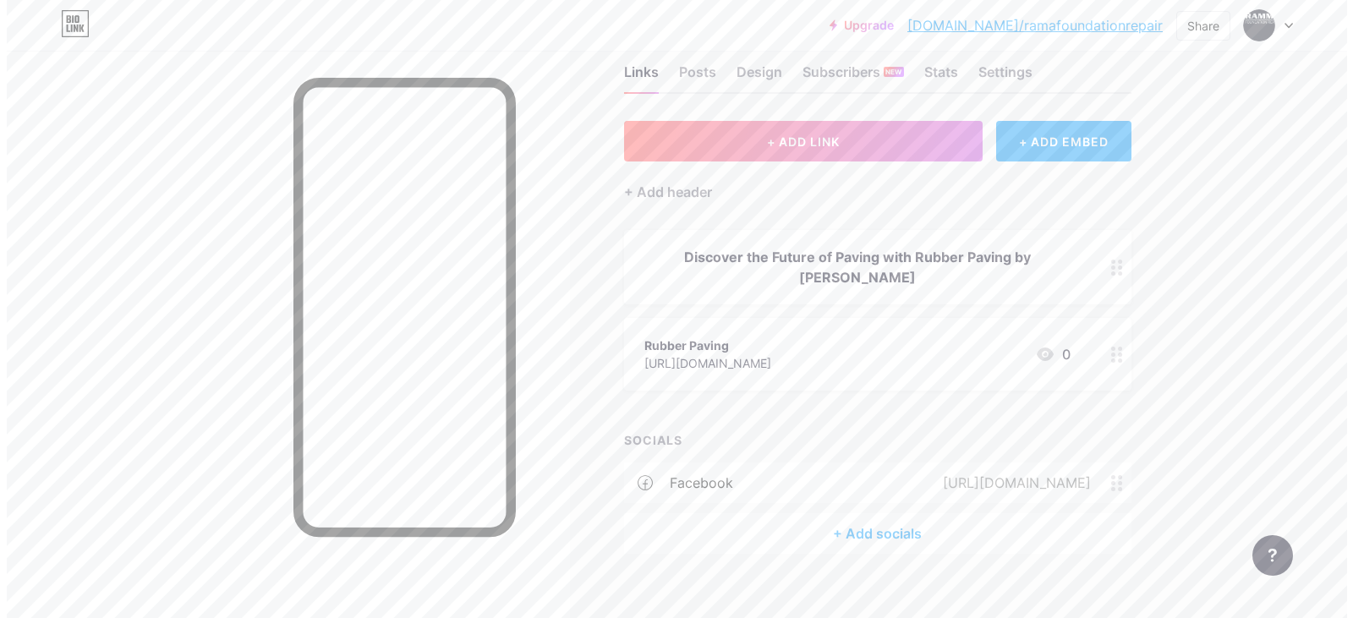
scroll to position [56, 0]
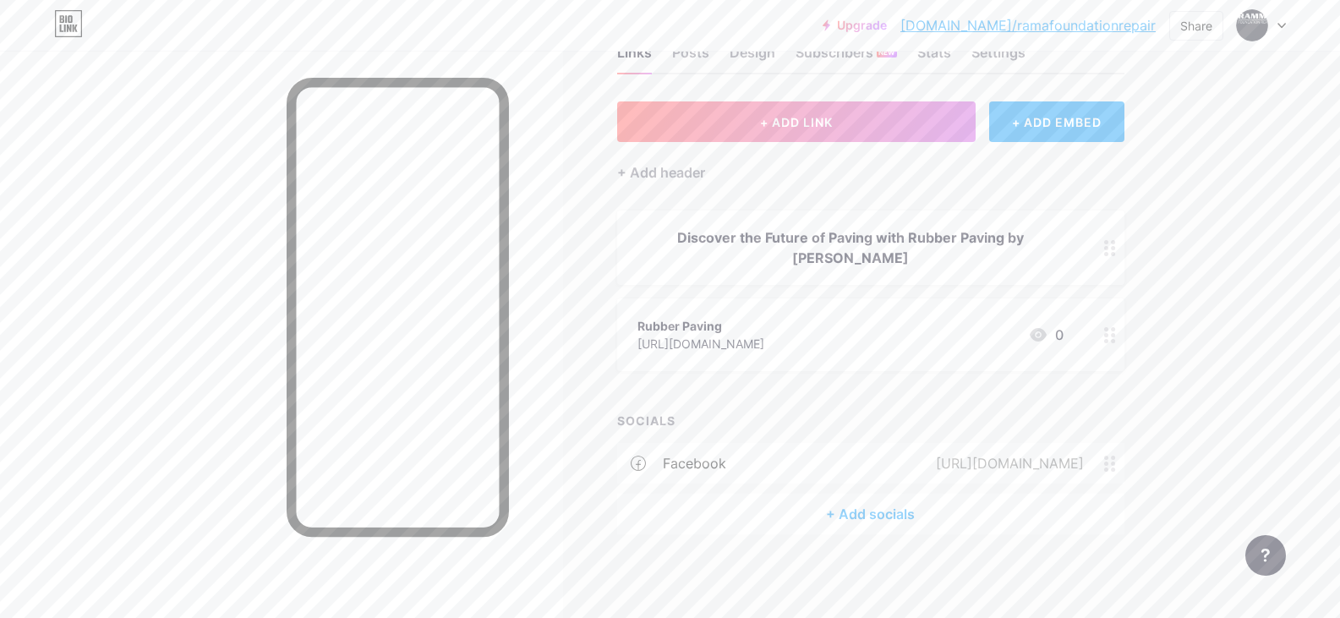
click at [901, 517] on div "+ Add socials" at bounding box center [870, 514] width 507 height 41
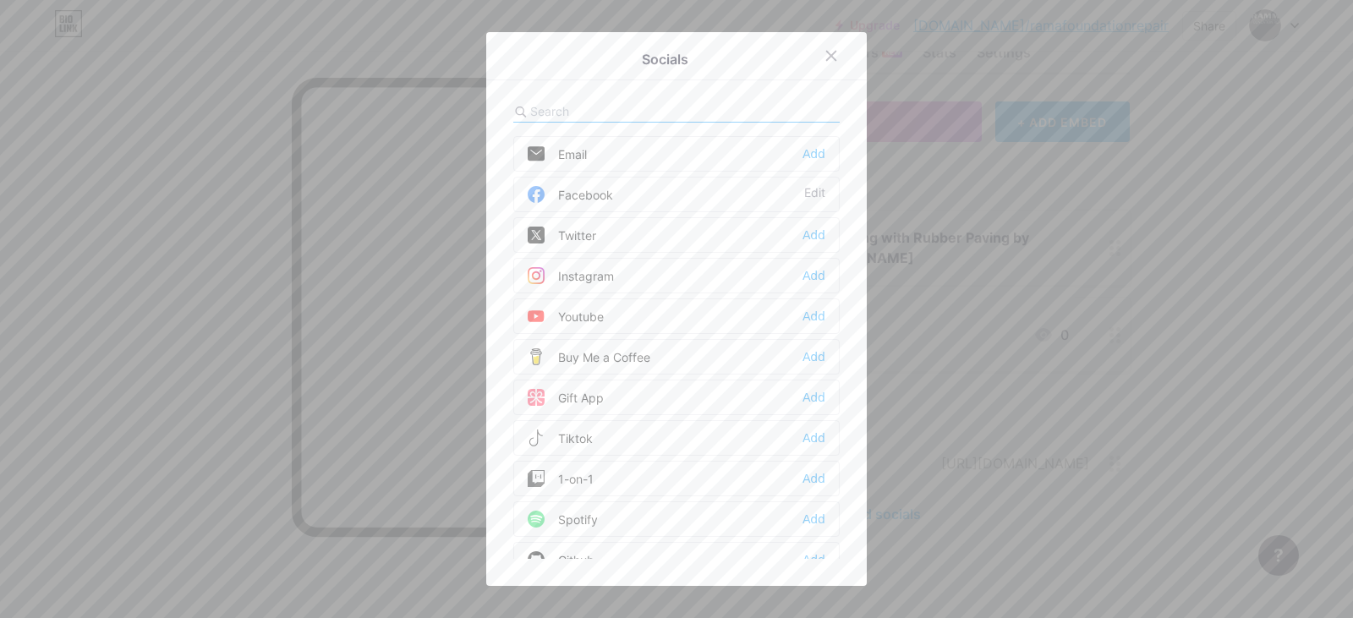
click at [791, 152] on div "Email Add" at bounding box center [676, 154] width 326 height 36
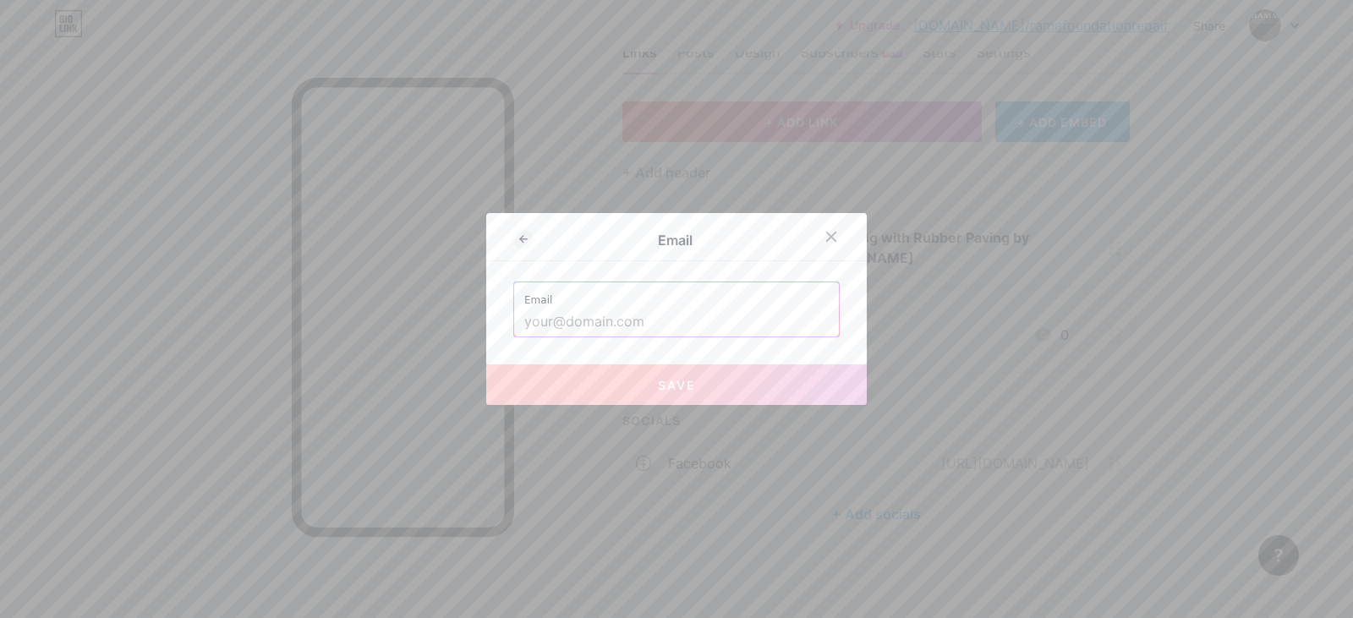
click at [621, 321] on input "text" at bounding box center [676, 322] width 304 height 29
paste input "[EMAIL_ADDRESS][DOMAIN_NAME]"
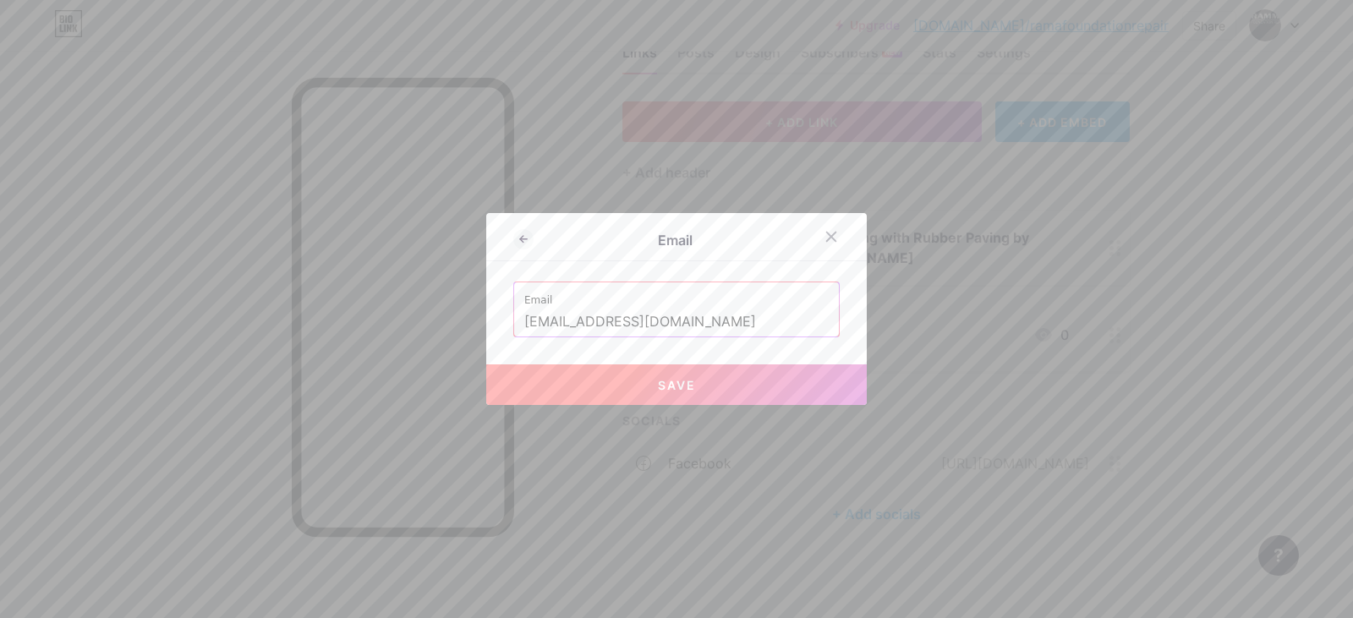
click at [710, 394] on button "Save" at bounding box center [676, 385] width 381 height 41
type input "mailto:[EMAIL_ADDRESS][DOMAIN_NAME]"
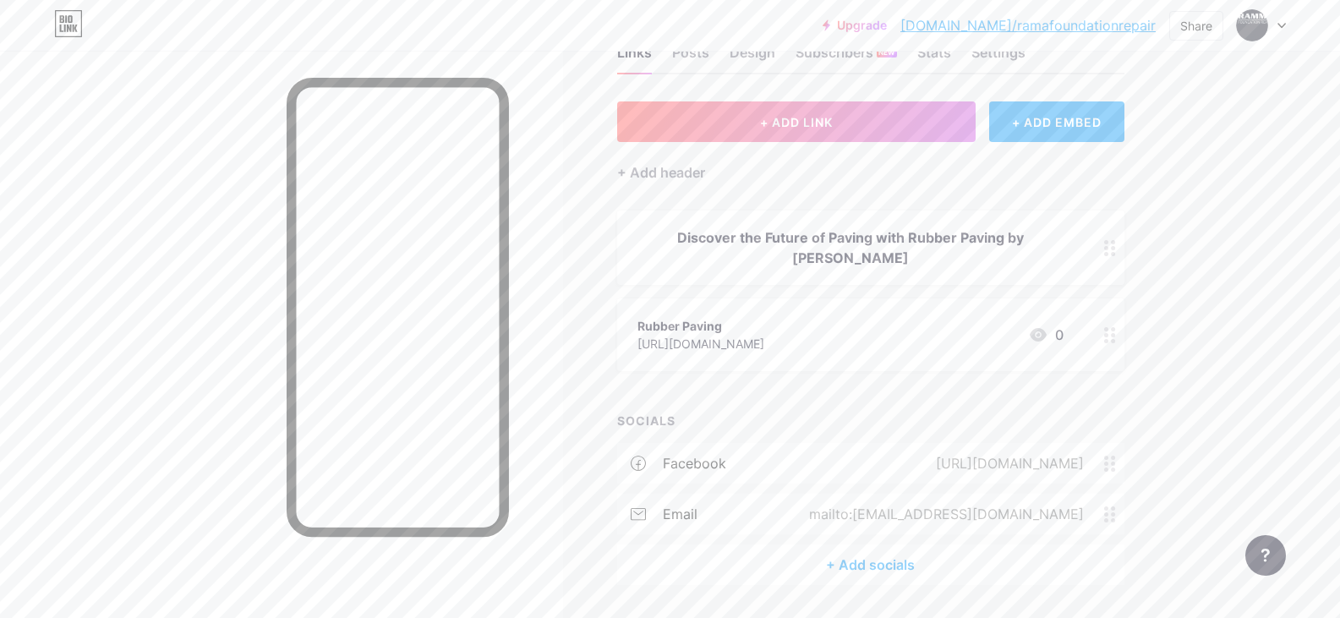
click at [883, 565] on div "+ Add socials" at bounding box center [870, 565] width 507 height 41
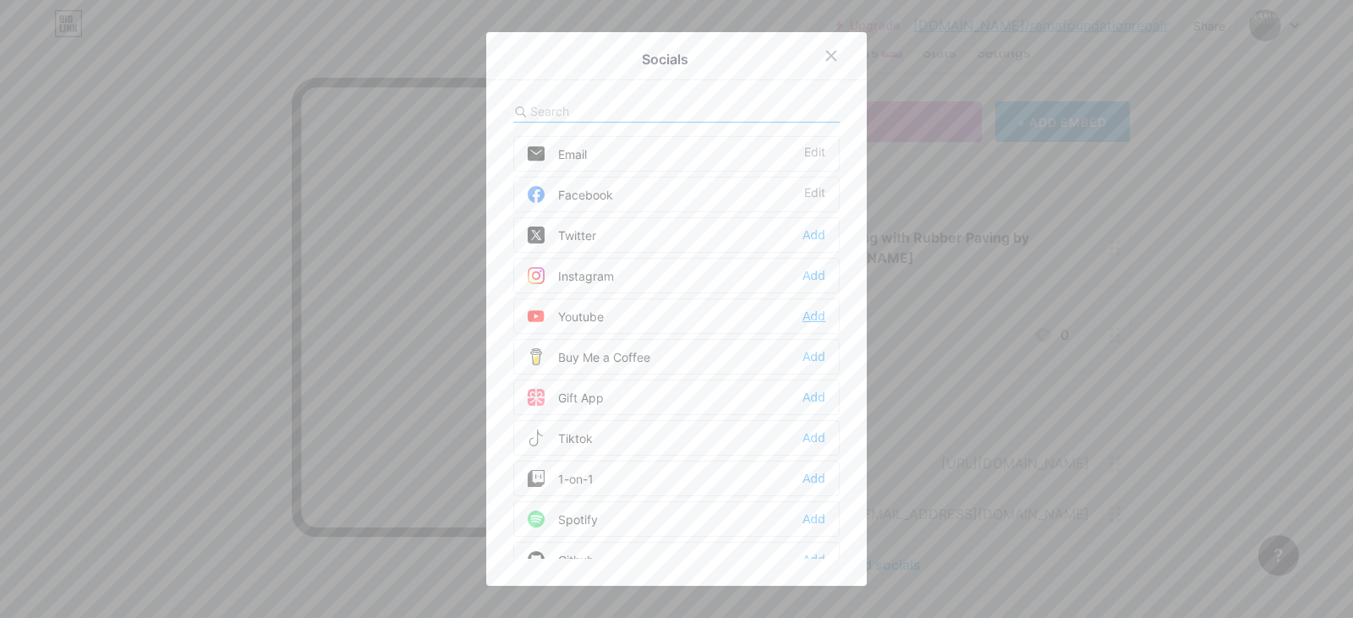
click at [804, 316] on div "Add" at bounding box center [814, 316] width 23 height 17
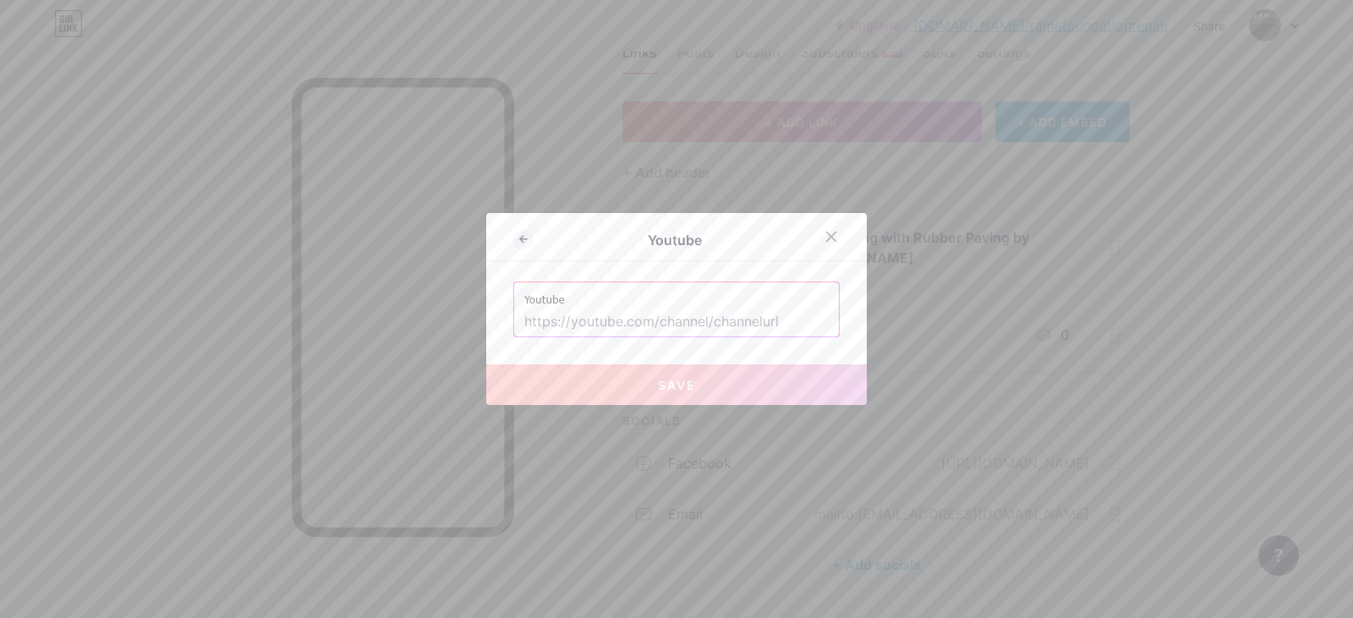
click at [724, 315] on input "text" at bounding box center [676, 322] width 304 height 29
paste input "[URL][DOMAIN_NAME]"
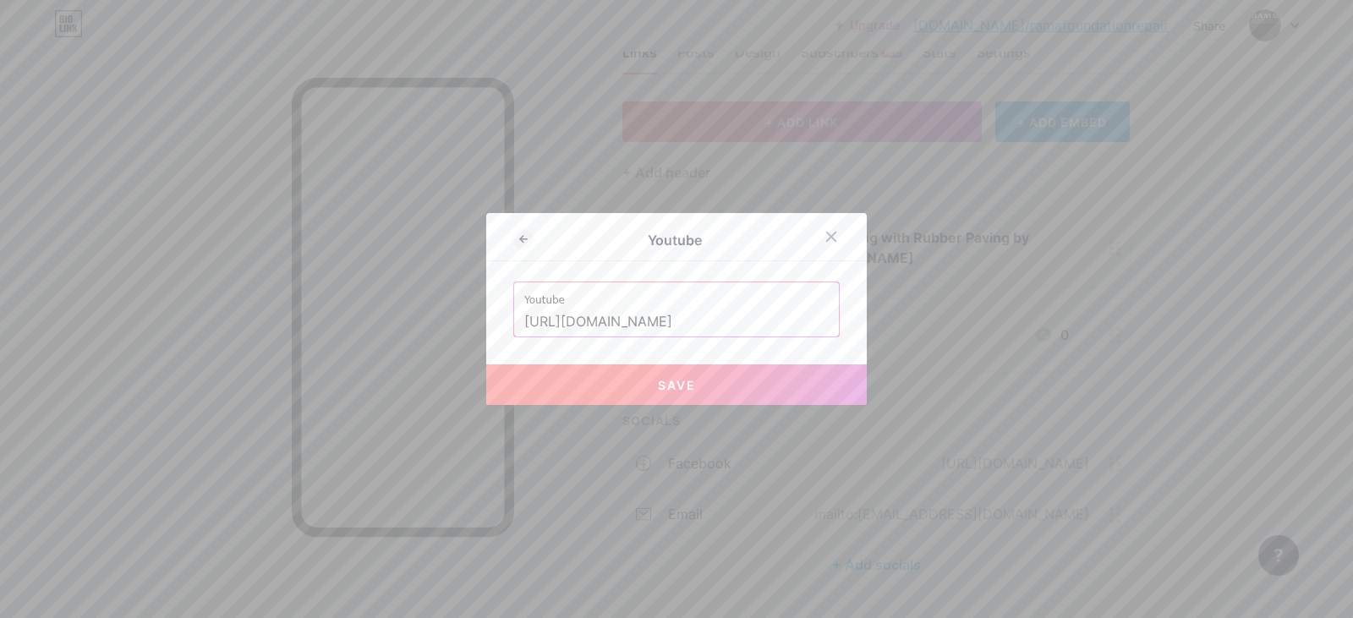
scroll to position [0, 104]
type input "[URL][DOMAIN_NAME]"
click at [728, 383] on button "Save" at bounding box center [676, 385] width 381 height 41
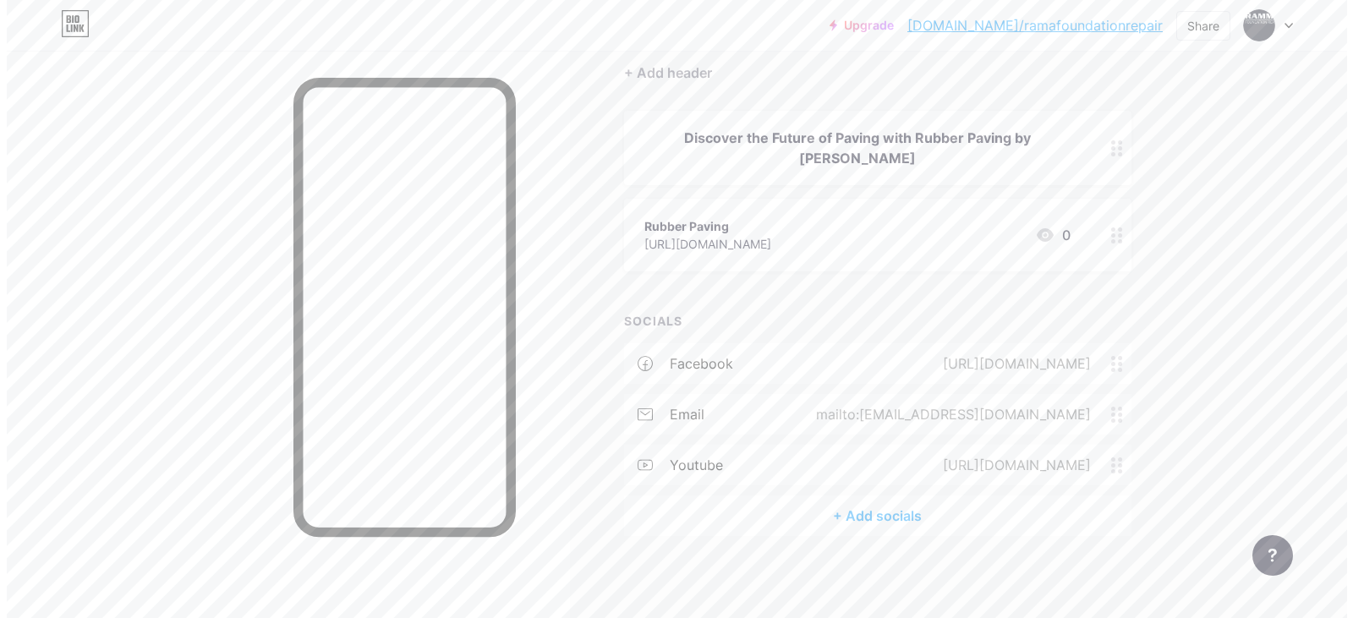
scroll to position [157, 0]
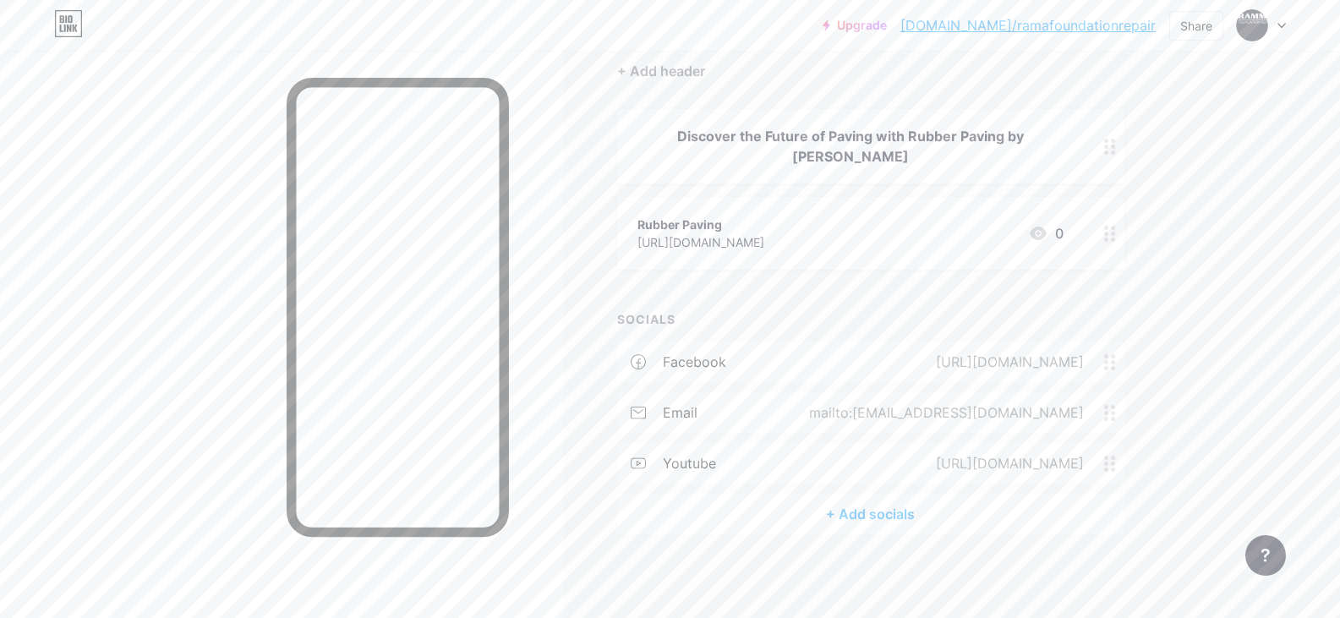
click at [885, 521] on div "+ Add socials" at bounding box center [870, 514] width 507 height 41
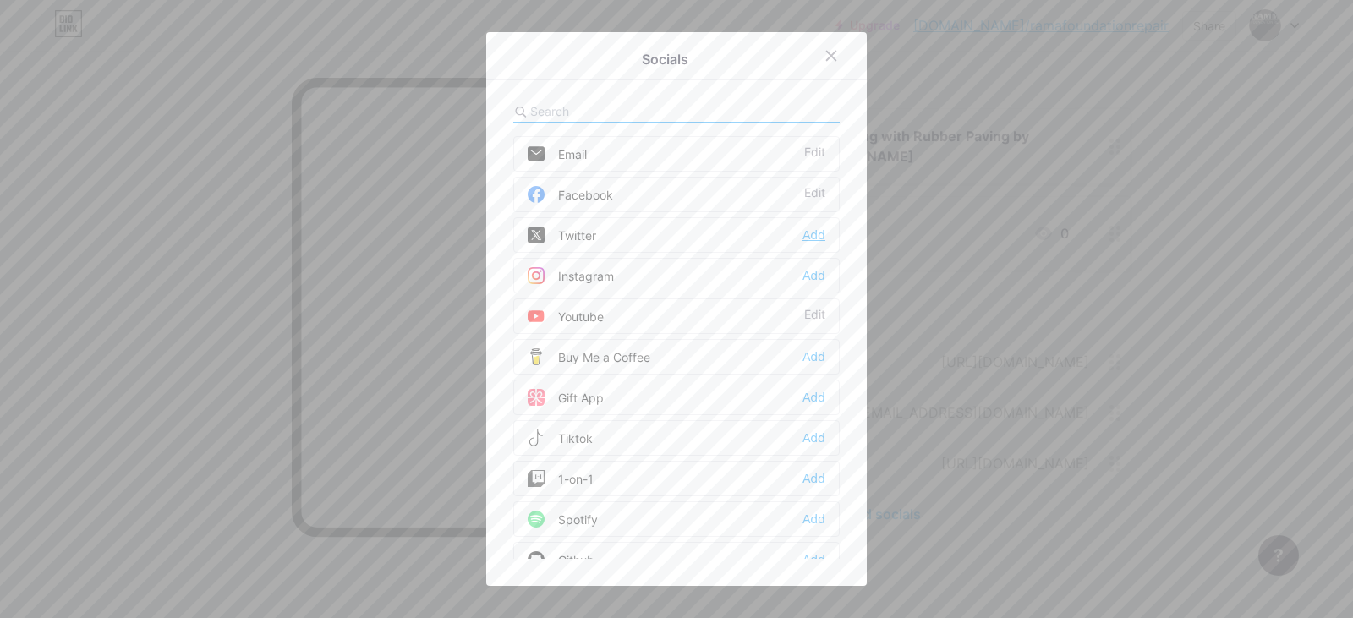
click at [817, 232] on div "Add" at bounding box center [814, 235] width 23 height 17
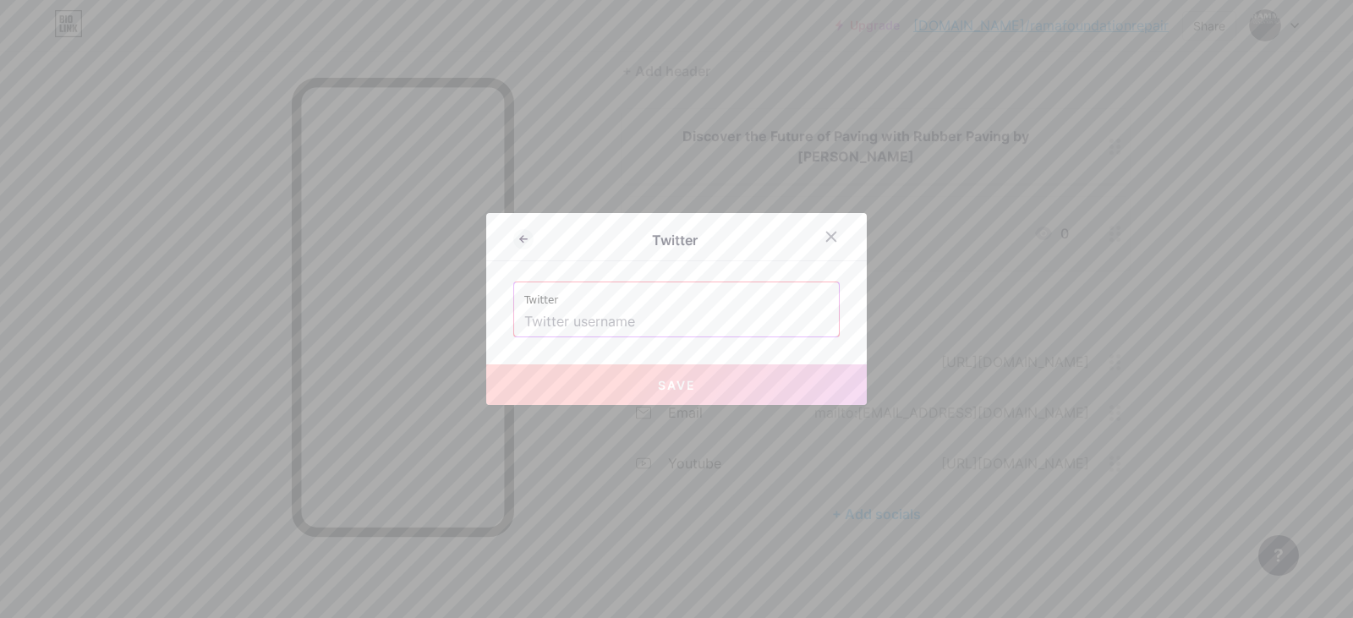
click at [578, 321] on input "text" at bounding box center [676, 322] width 304 height 29
paste input "[URL][DOMAIN_NAME]"
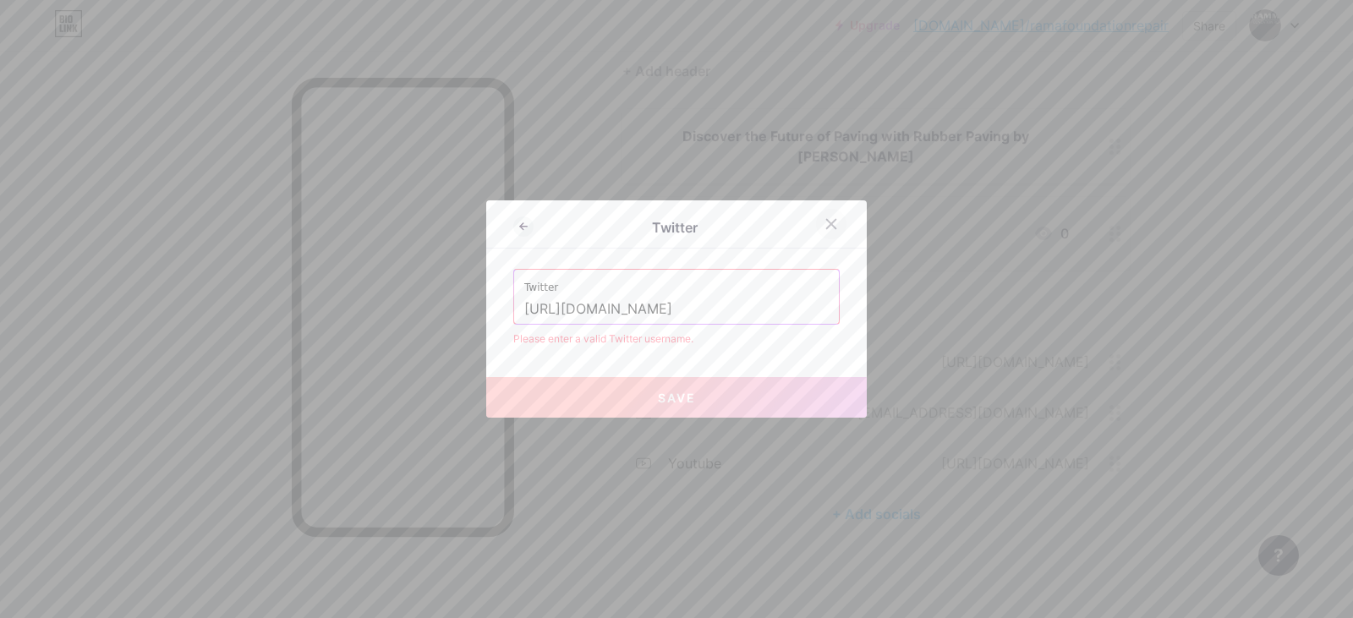
type input "[URL][DOMAIN_NAME]"
click at [829, 218] on icon at bounding box center [832, 224] width 14 height 14
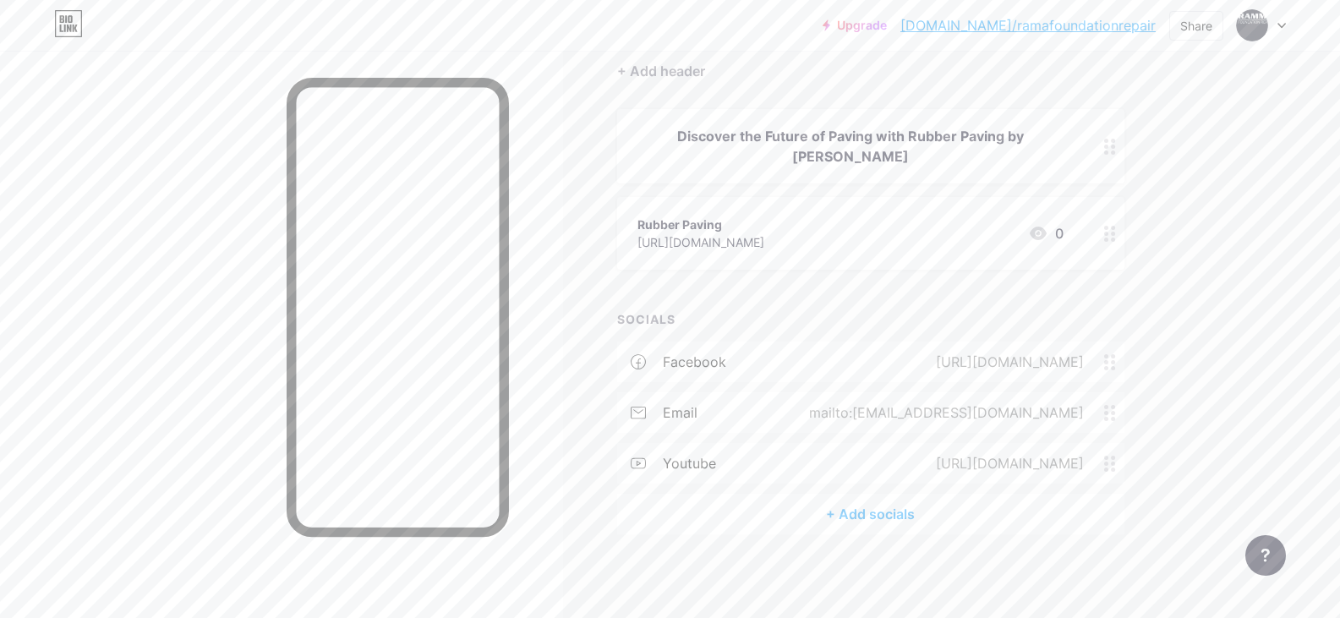
click at [888, 517] on div "+ Add socials" at bounding box center [870, 514] width 507 height 41
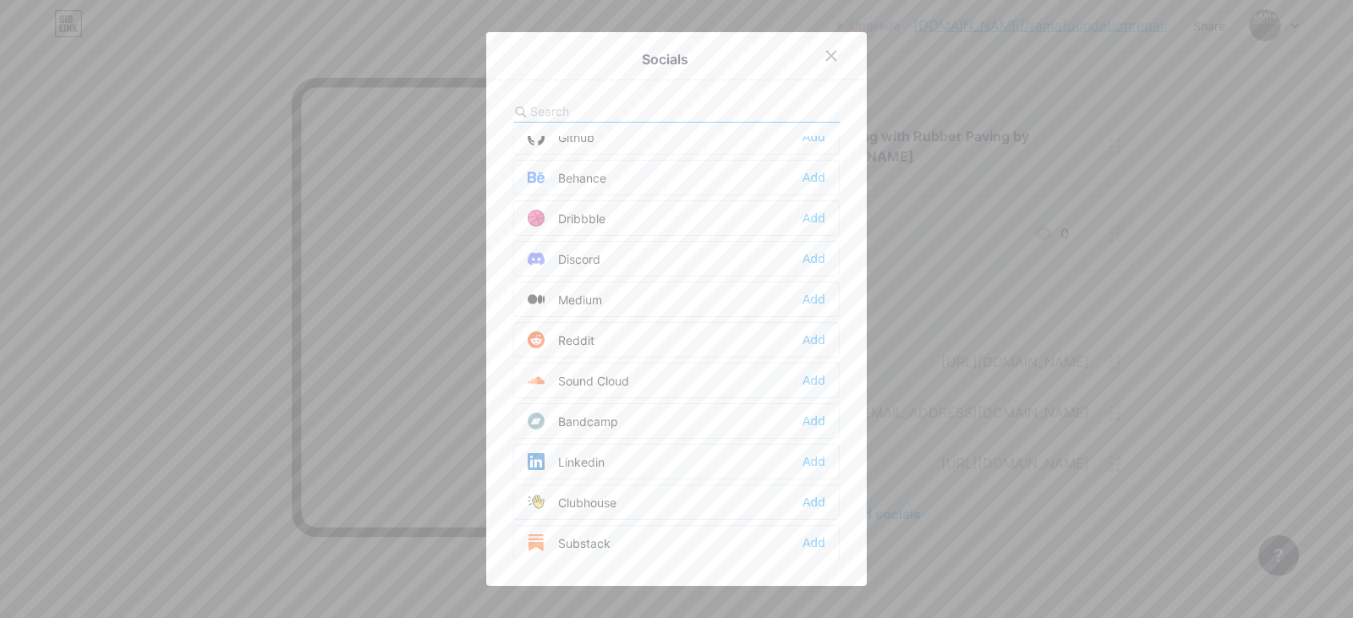
scroll to position [677, 0]
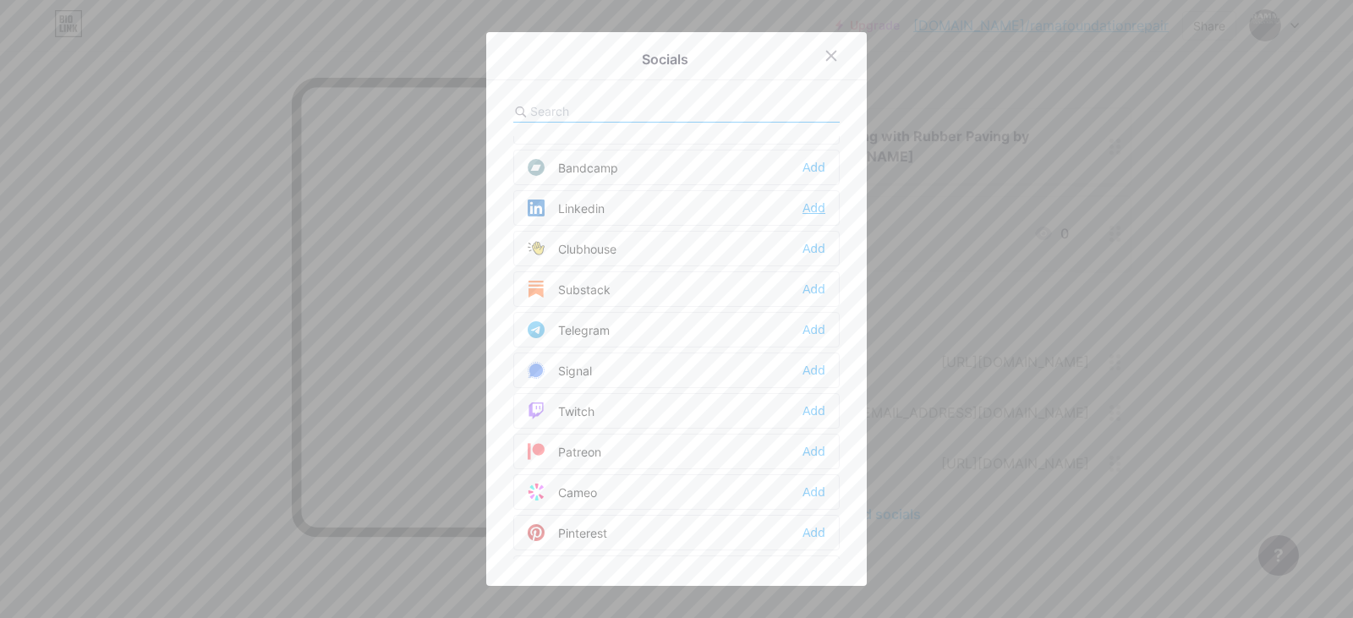
click at [803, 210] on div "Add" at bounding box center [814, 208] width 23 height 17
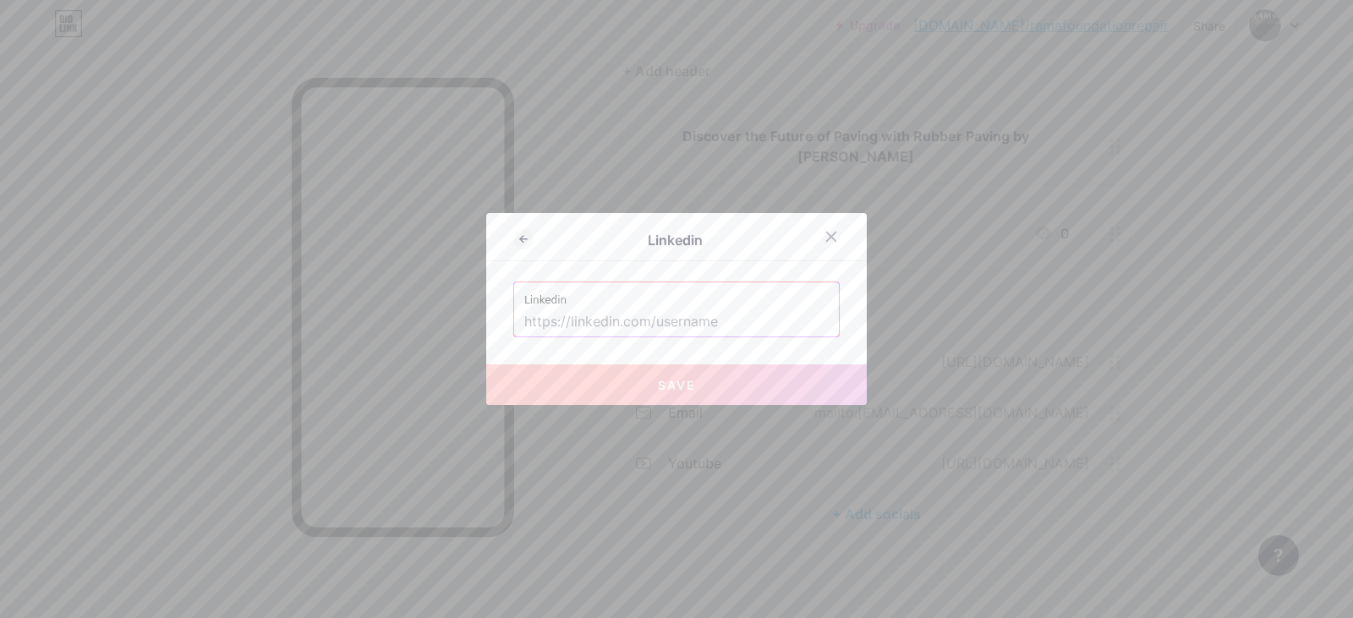
click at [628, 323] on input "text" at bounding box center [676, 322] width 304 height 29
paste input "[URL][DOMAIN_NAME]"
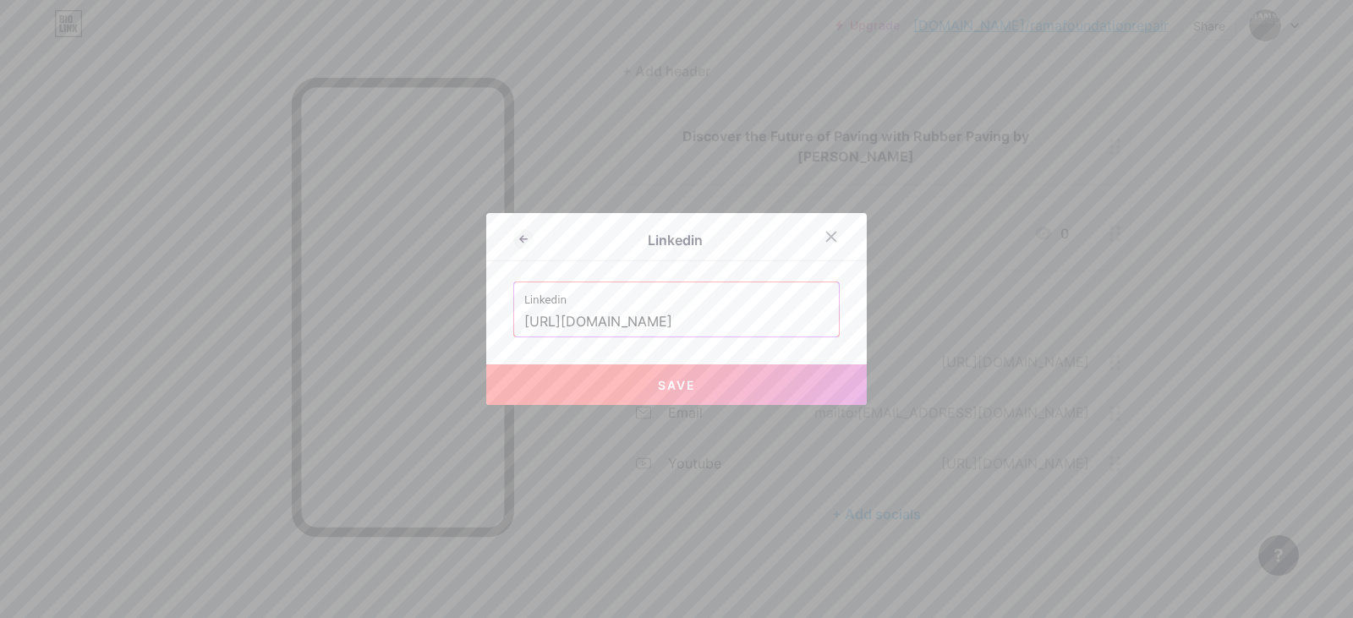
scroll to position [0, 91]
type input "[URL][DOMAIN_NAME]"
drag, startPoint x: 687, startPoint y: 383, endPoint x: 679, endPoint y: 364, distance: 20.9
click at [687, 384] on span "Save" at bounding box center [677, 385] width 38 height 14
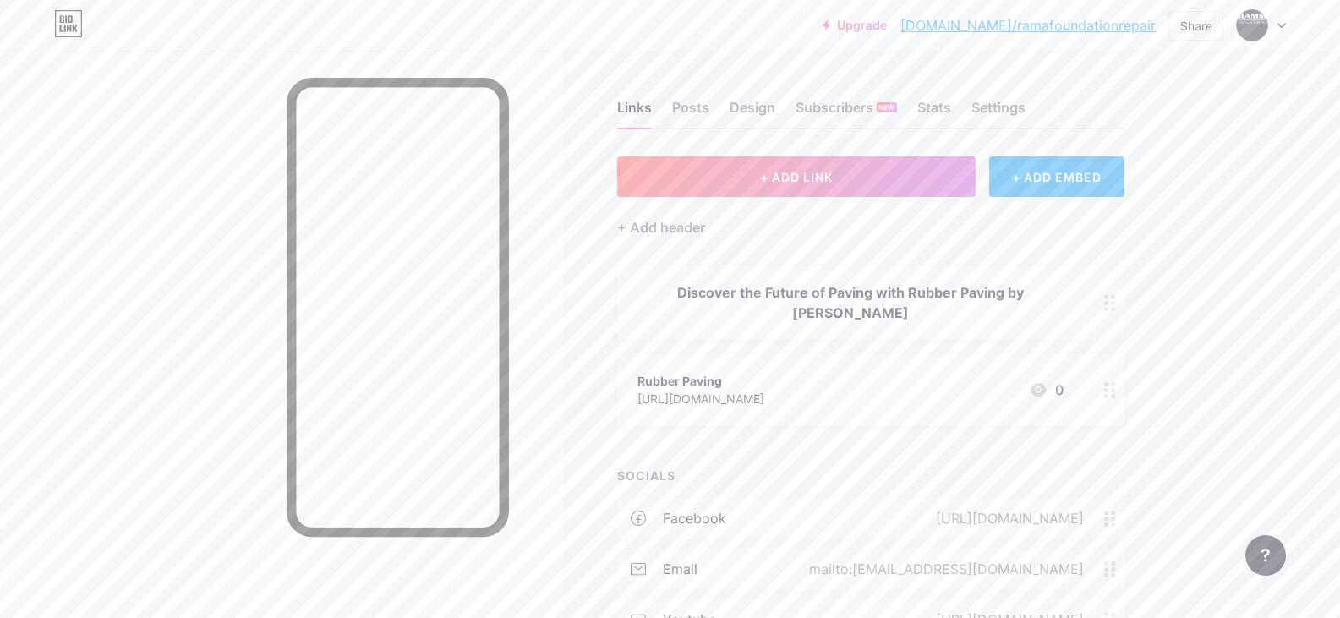
scroll to position [0, 0]
click at [815, 178] on span "+ ADD LINK" at bounding box center [796, 178] width 73 height 14
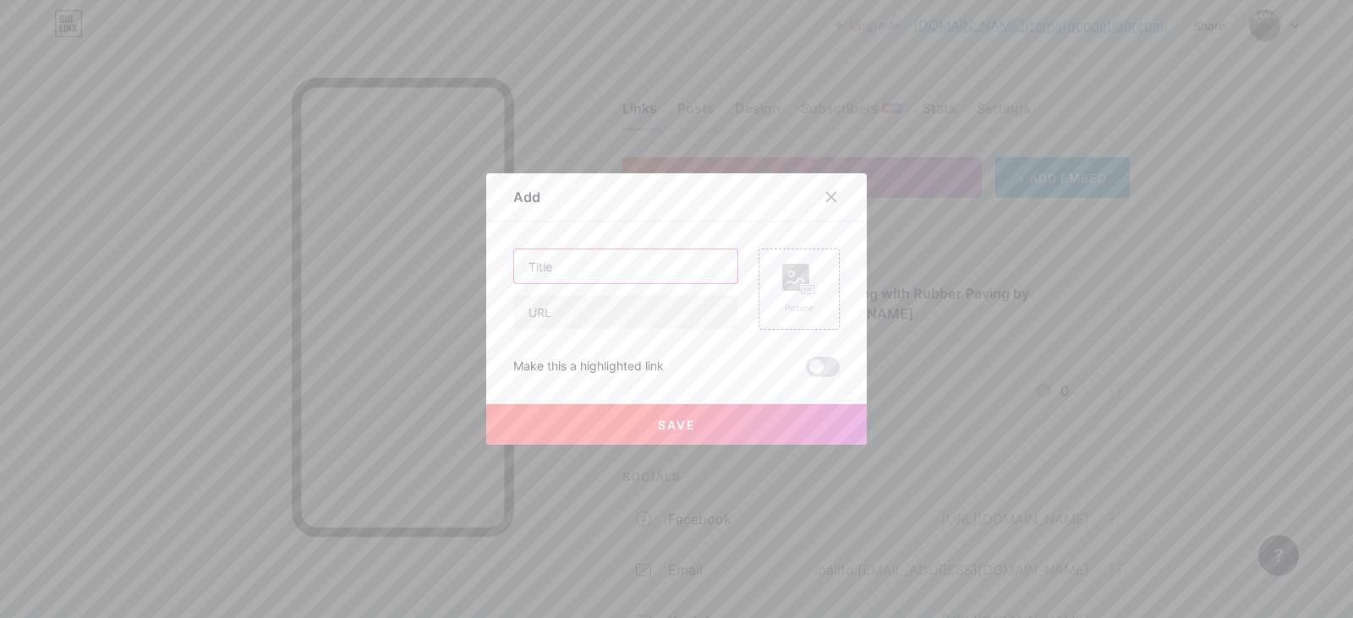
click at [584, 270] on input "text" at bounding box center [625, 266] width 223 height 34
click at [827, 194] on icon at bounding box center [832, 197] width 14 height 14
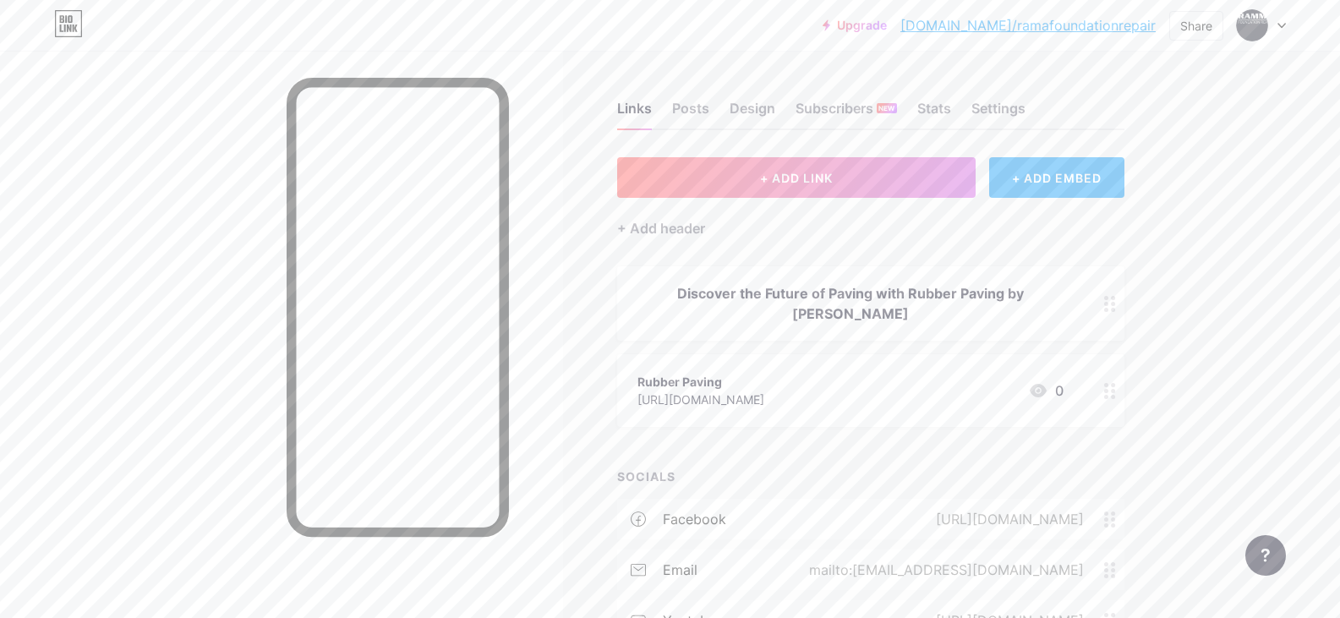
click at [1074, 27] on link "[DOMAIN_NAME]/ramafoundationrepair" at bounding box center [1028, 25] width 255 height 20
